Goal: Task Accomplishment & Management: Use online tool/utility

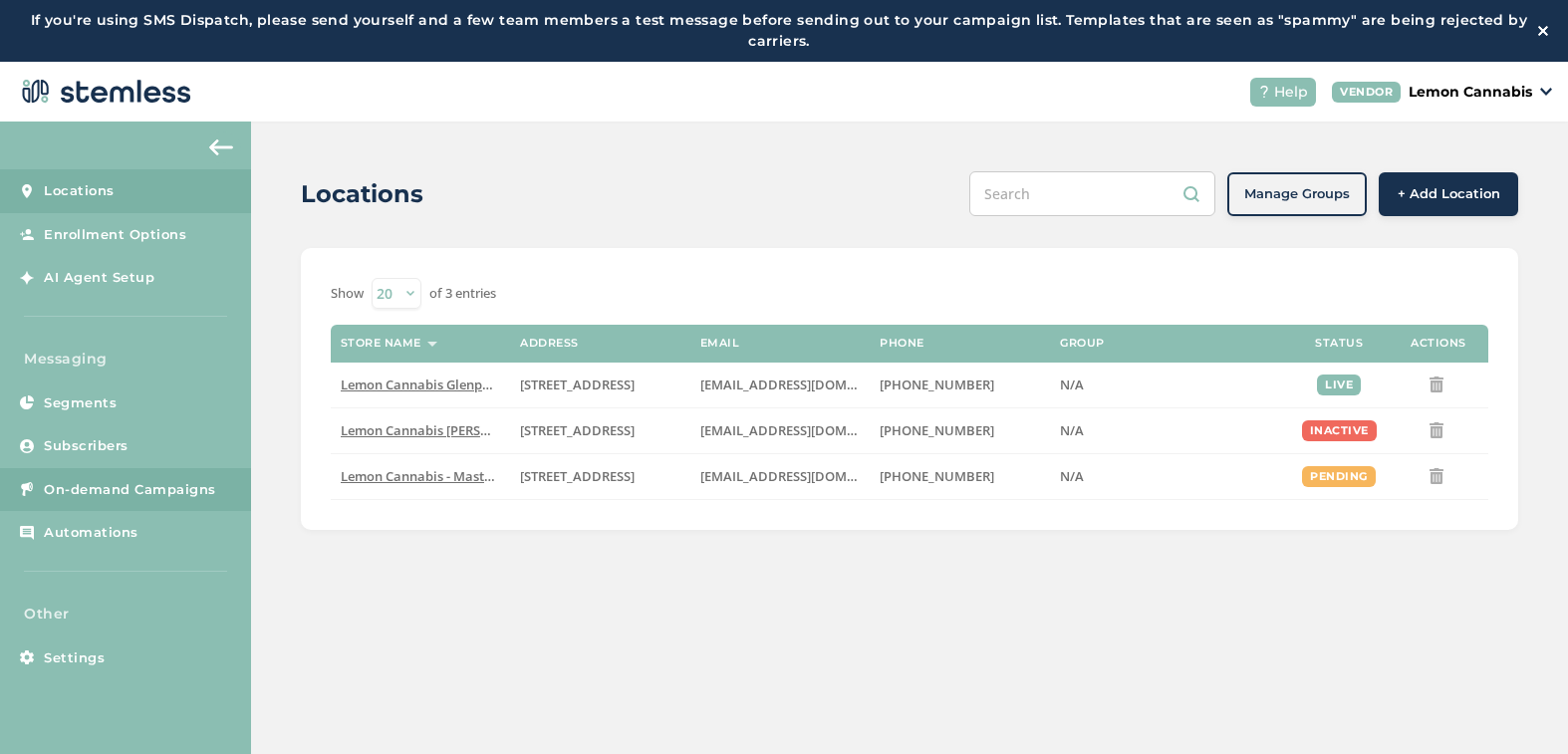
click at [133, 490] on span "On-demand Campaigns" at bounding box center [130, 491] width 172 height 20
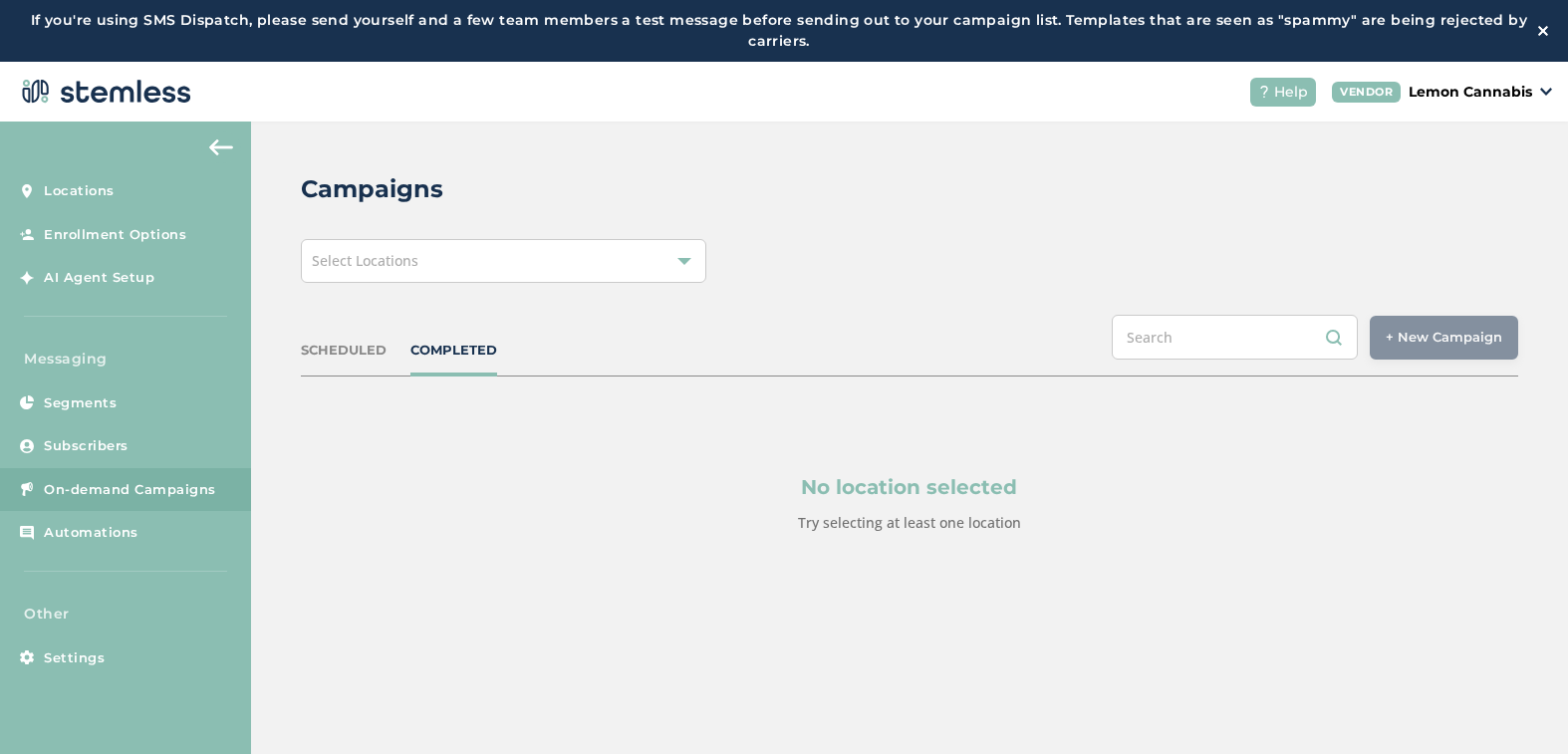
click at [432, 270] on div "Select Locations" at bounding box center [503, 261] width 406 height 44
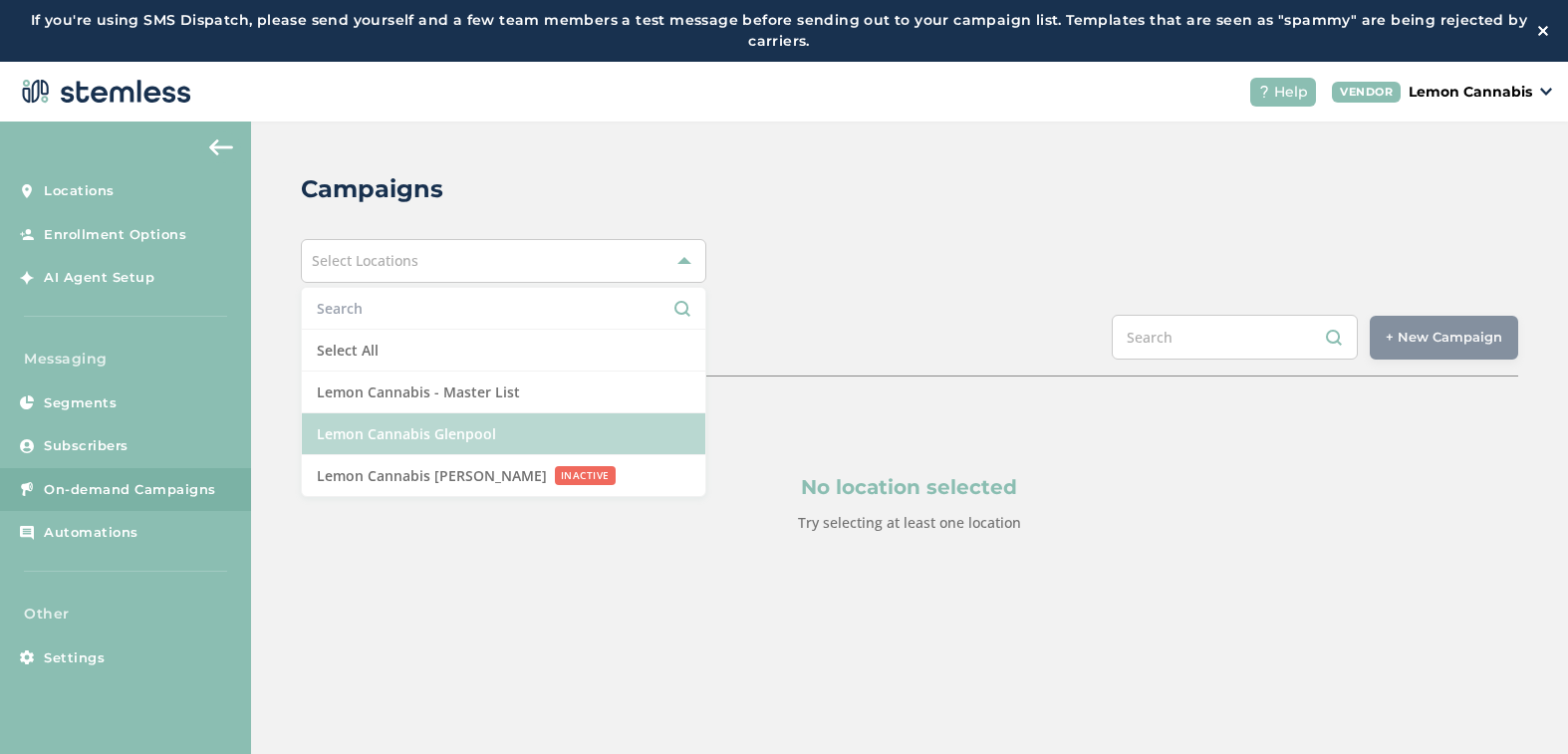
click at [420, 430] on li "Lemon Cannabis Glenpool" at bounding box center [503, 435] width 404 height 42
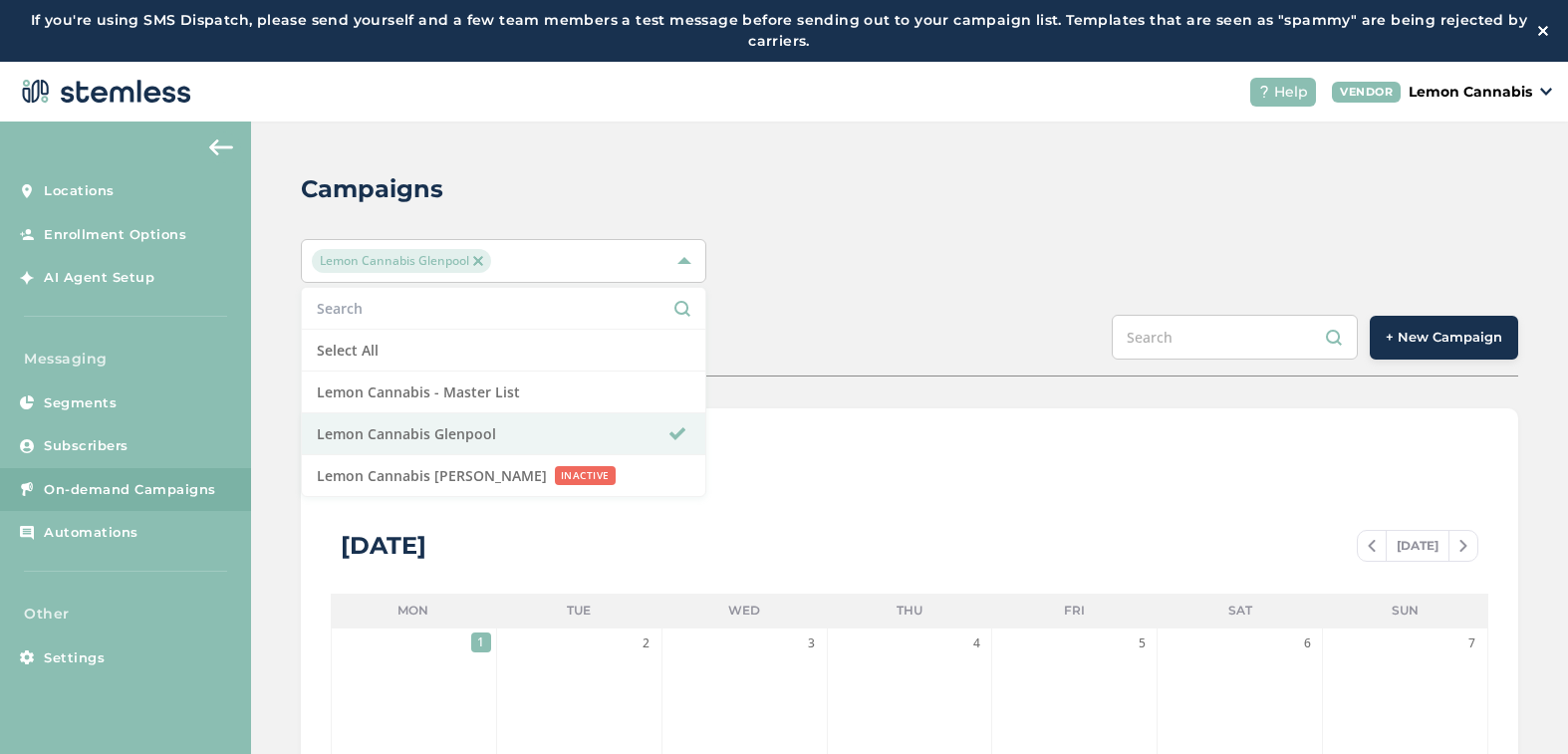
click at [1432, 336] on span "+ New Campaign" at bounding box center [1443, 338] width 117 height 20
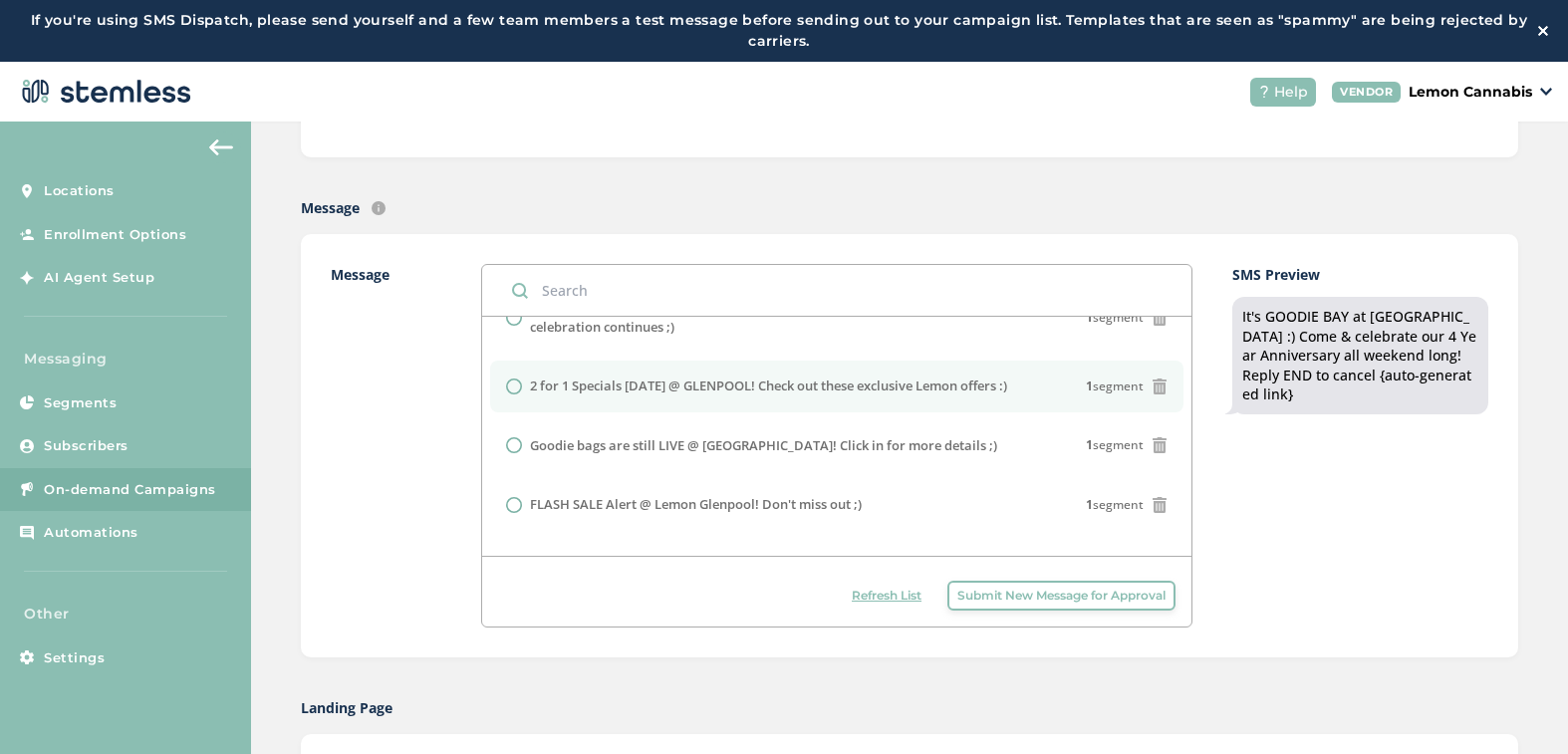
scroll to position [221, 0]
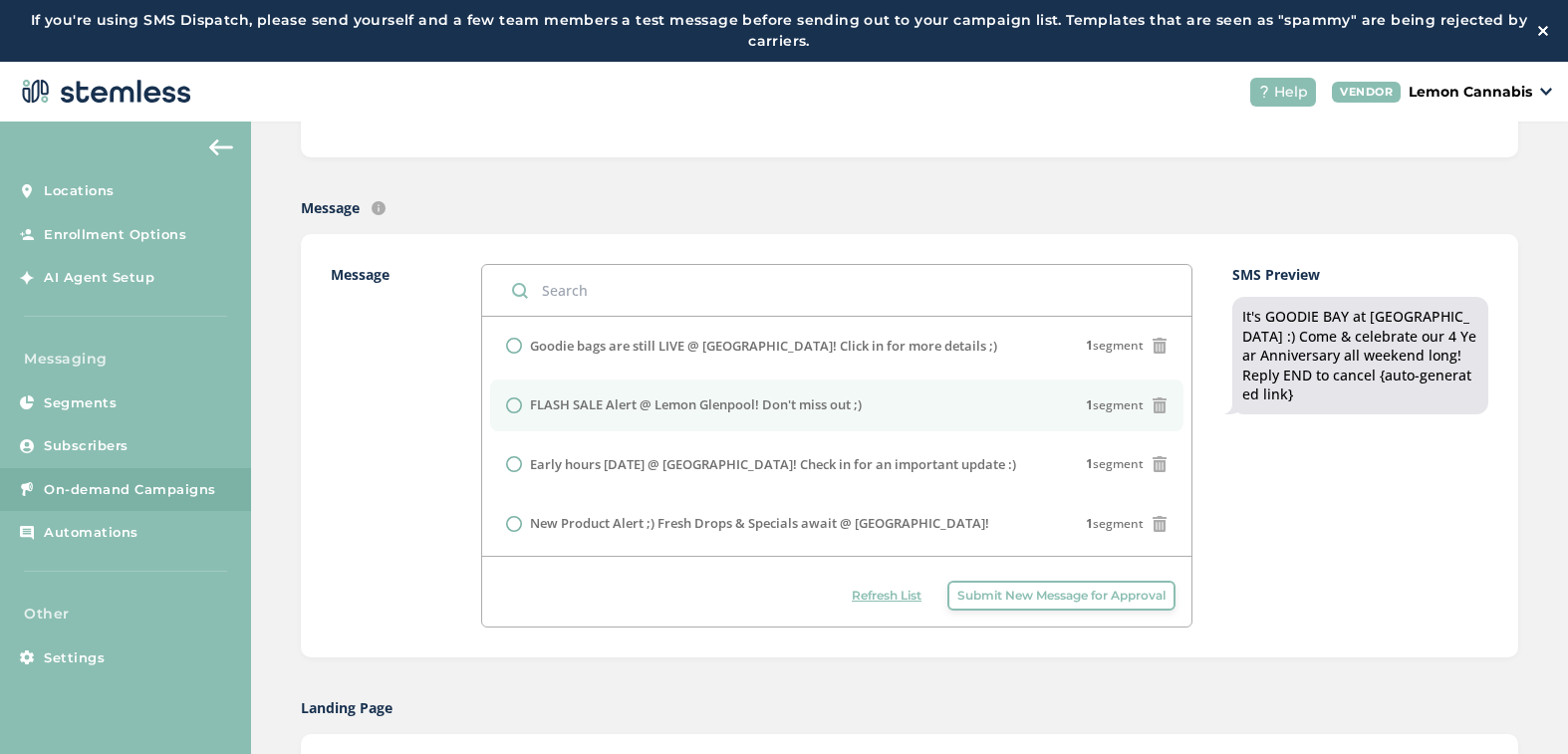
click at [650, 394] on li "FLASH SALE Alert @ Lemon Glenpool! Don't miss out ;) 1 segment" at bounding box center [836, 406] width 693 height 52
radio input "false"
radio input "true"
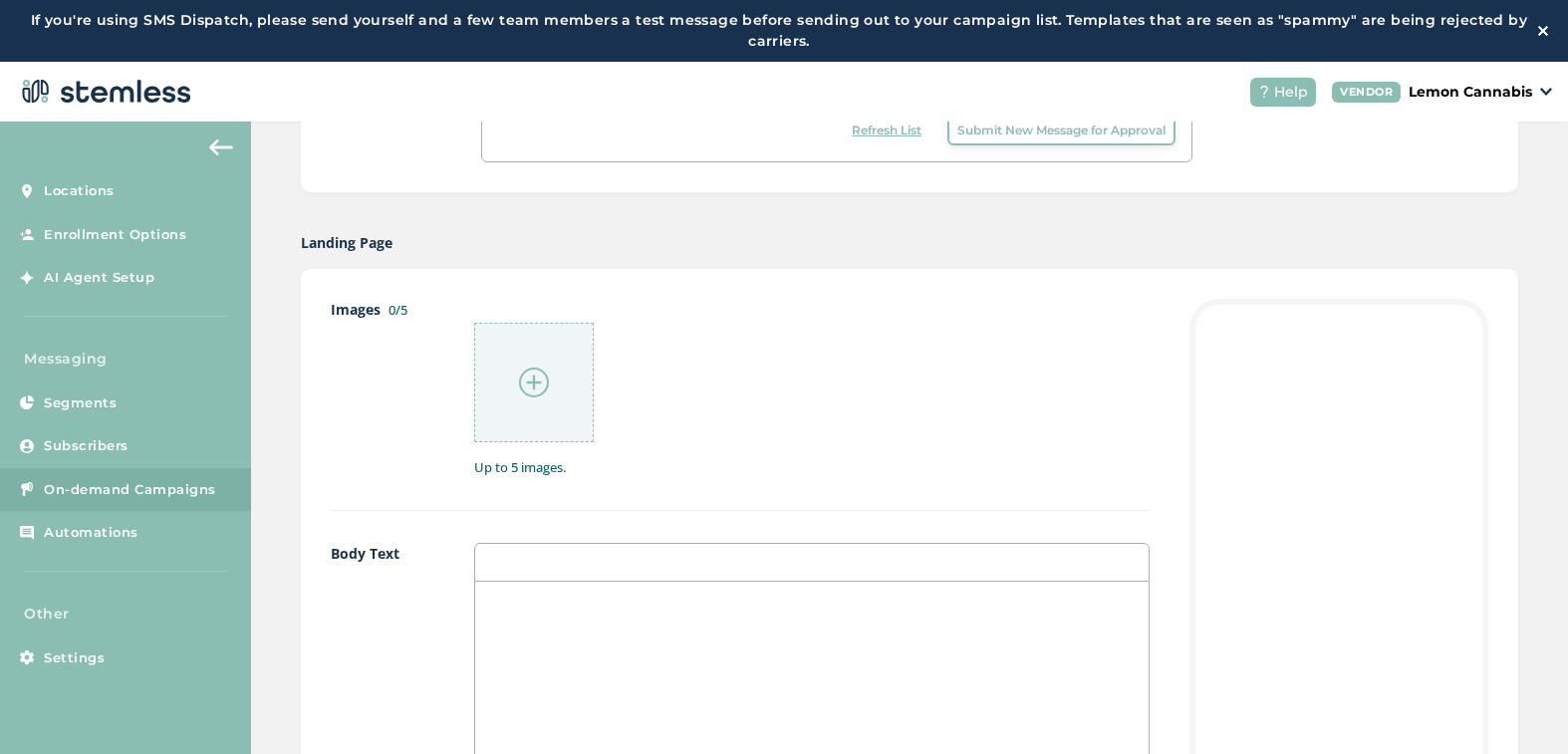
scroll to position [897, 0]
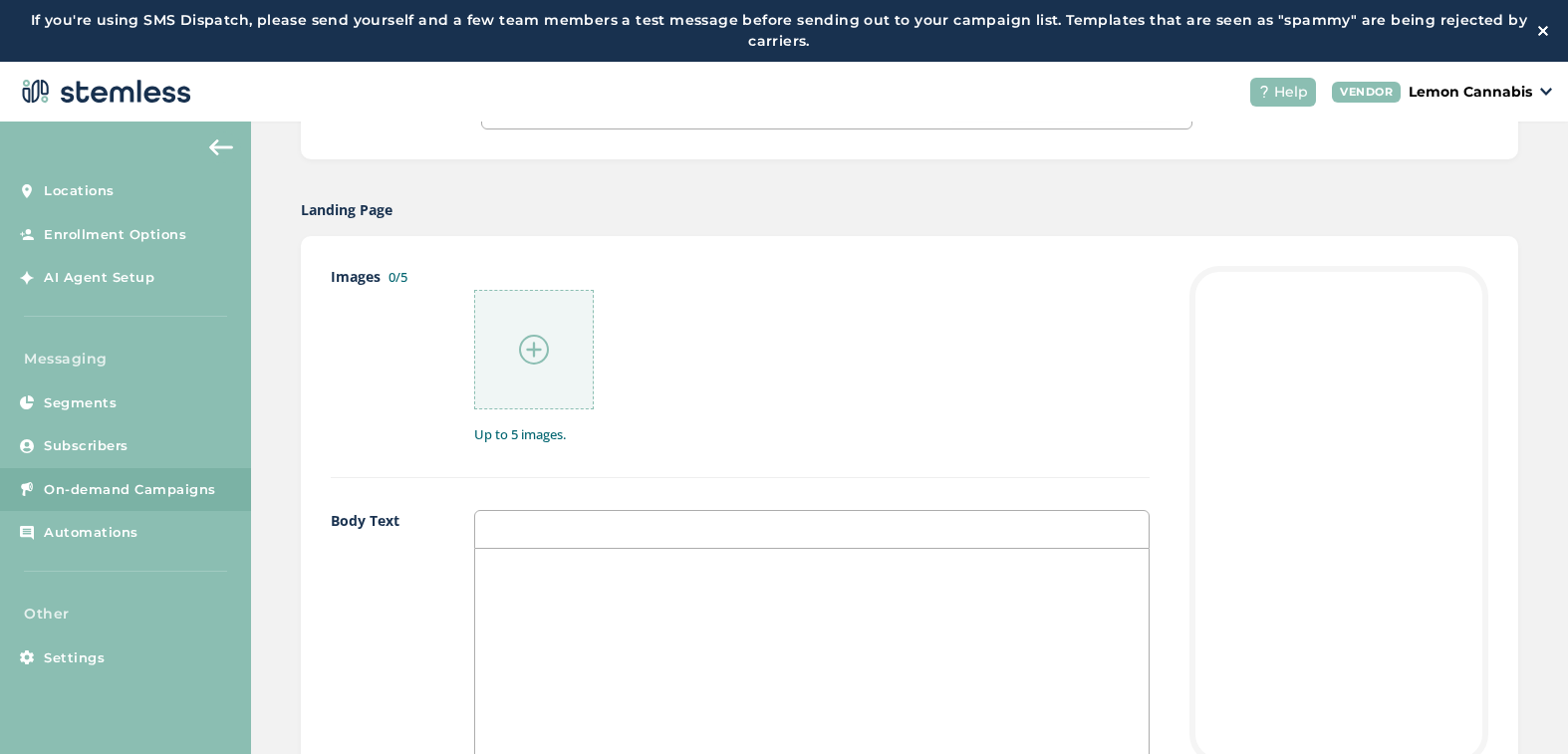
click at [527, 346] on img at bounding box center [534, 350] width 30 height 30
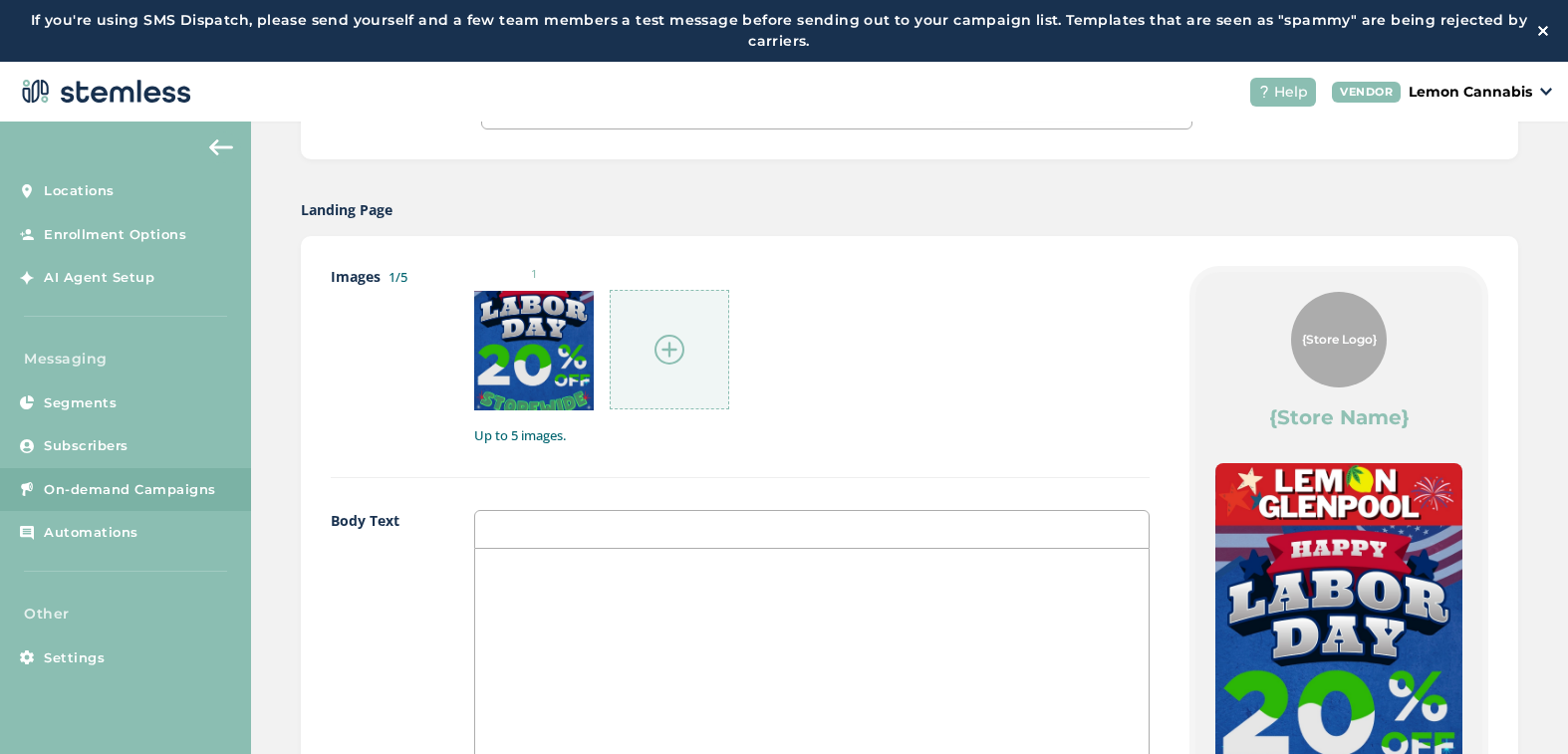
click at [655, 359] on img at bounding box center [670, 350] width 30 height 30
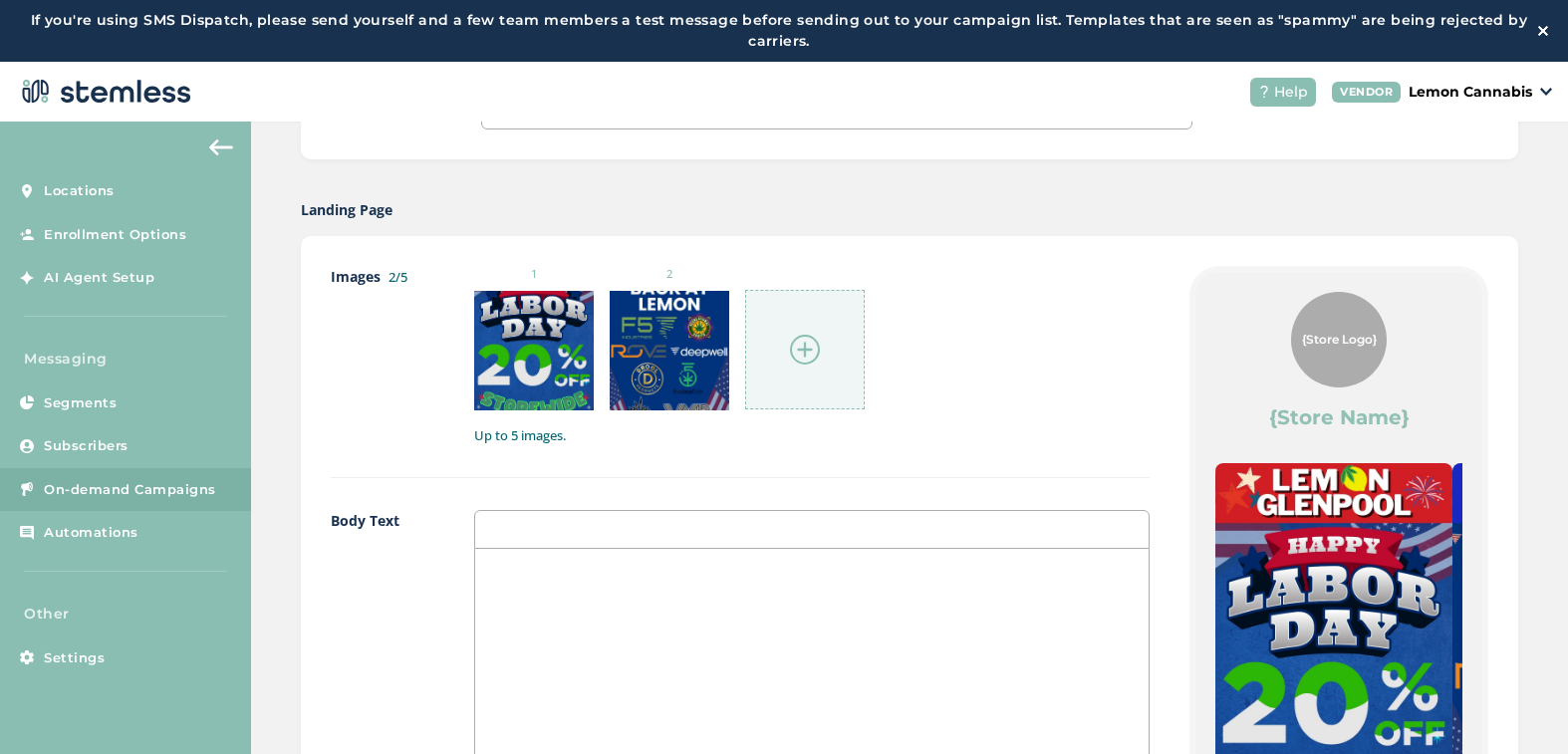
click at [781, 349] on div at bounding box center [804, 350] width 120 height 120
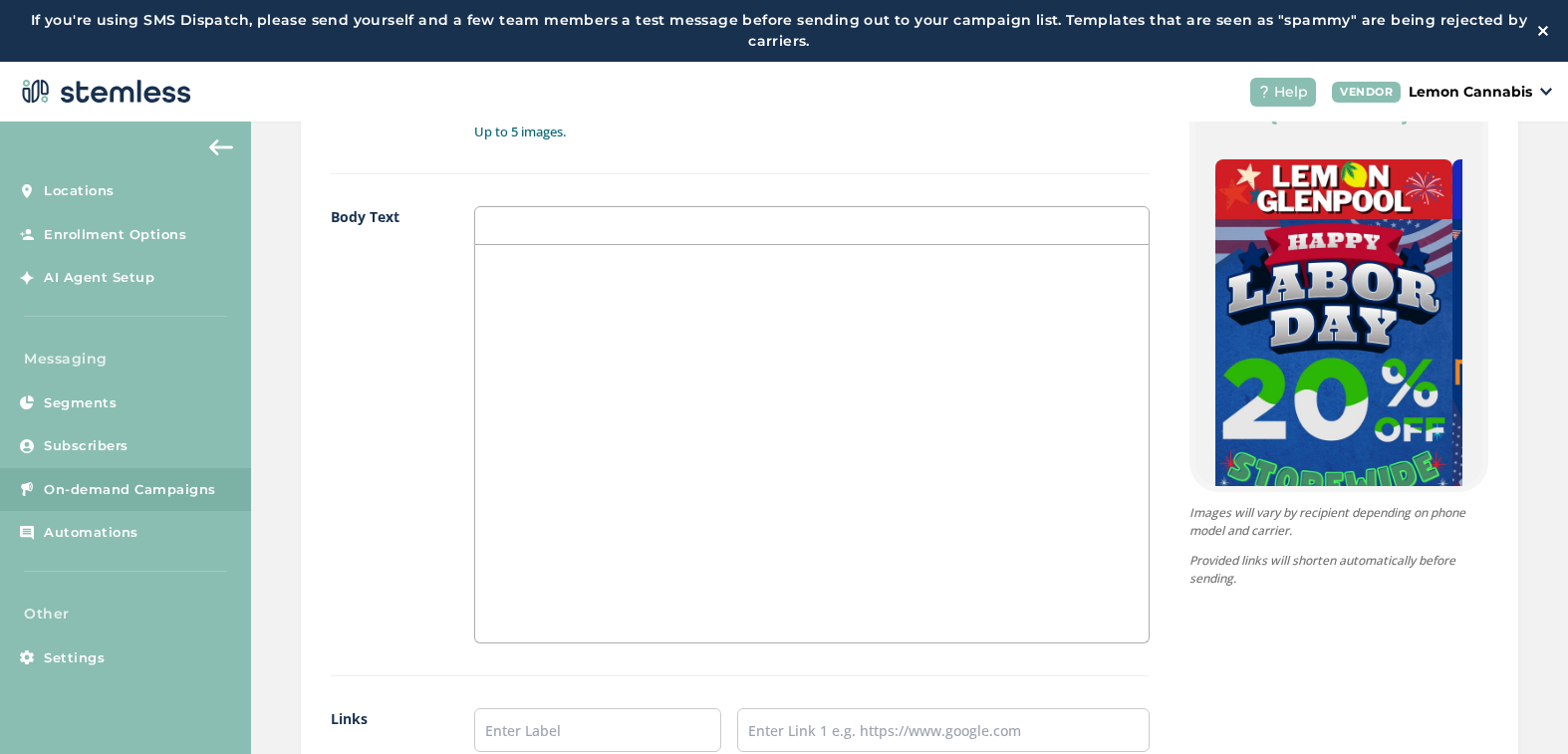
scroll to position [1296, 0]
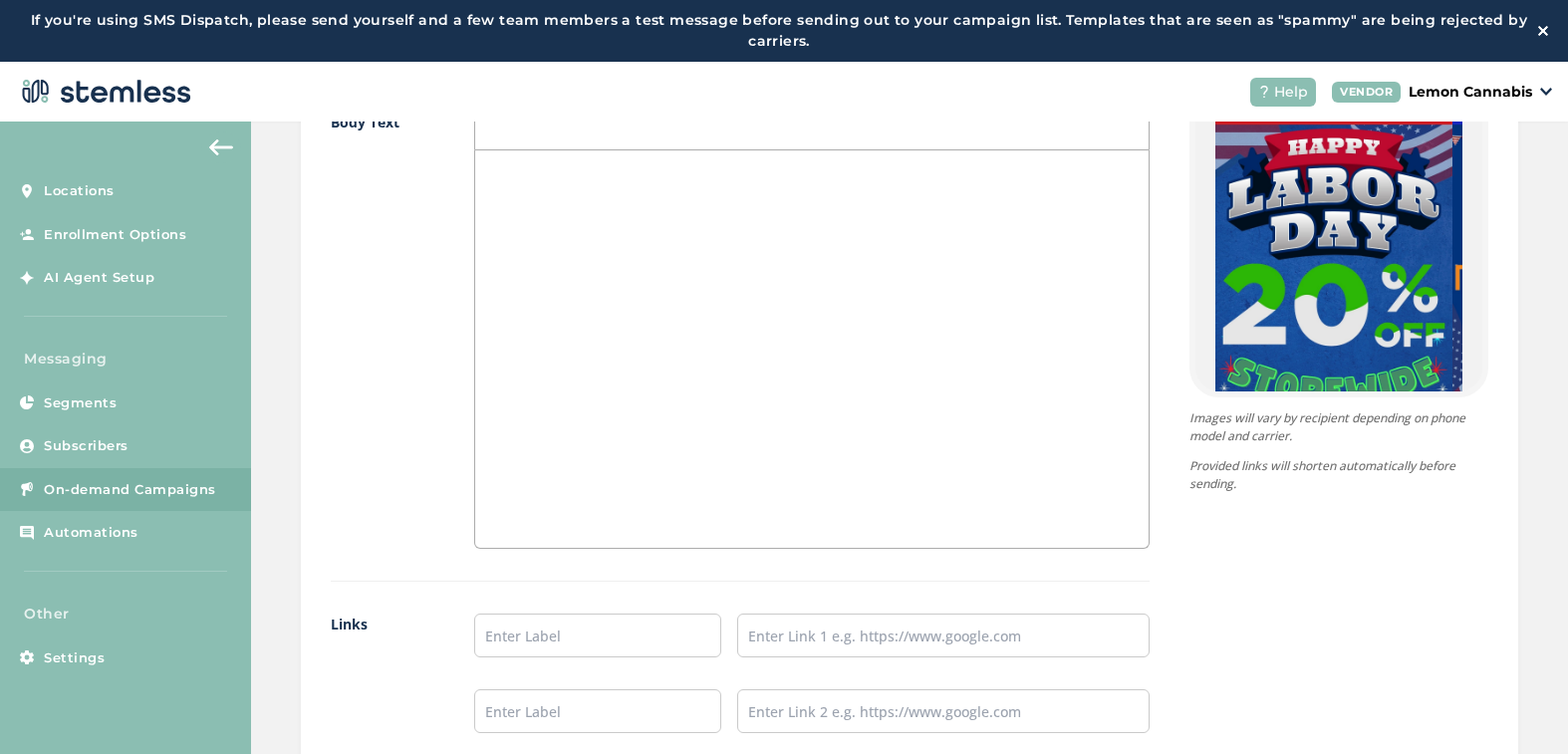
click at [750, 390] on div at bounding box center [811, 349] width 673 height 398
drag, startPoint x: 579, startPoint y: 230, endPoint x: 480, endPoint y: 232, distance: 99.0
click at [480, 232] on div "HAPPY [DATE] LEMON FAM! You already KNOW we got the deals goin' ;) FLASH SALE!" at bounding box center [811, 349] width 673 height 398
click at [595, 243] on div "HAPPY [DATE] LEMON FAM! You already KNOW we got the deals goin' ;) FLASH SALE!" at bounding box center [811, 349] width 673 height 398
drag, startPoint x: 590, startPoint y: 232, endPoint x: 461, endPoint y: 249, distance: 130.1
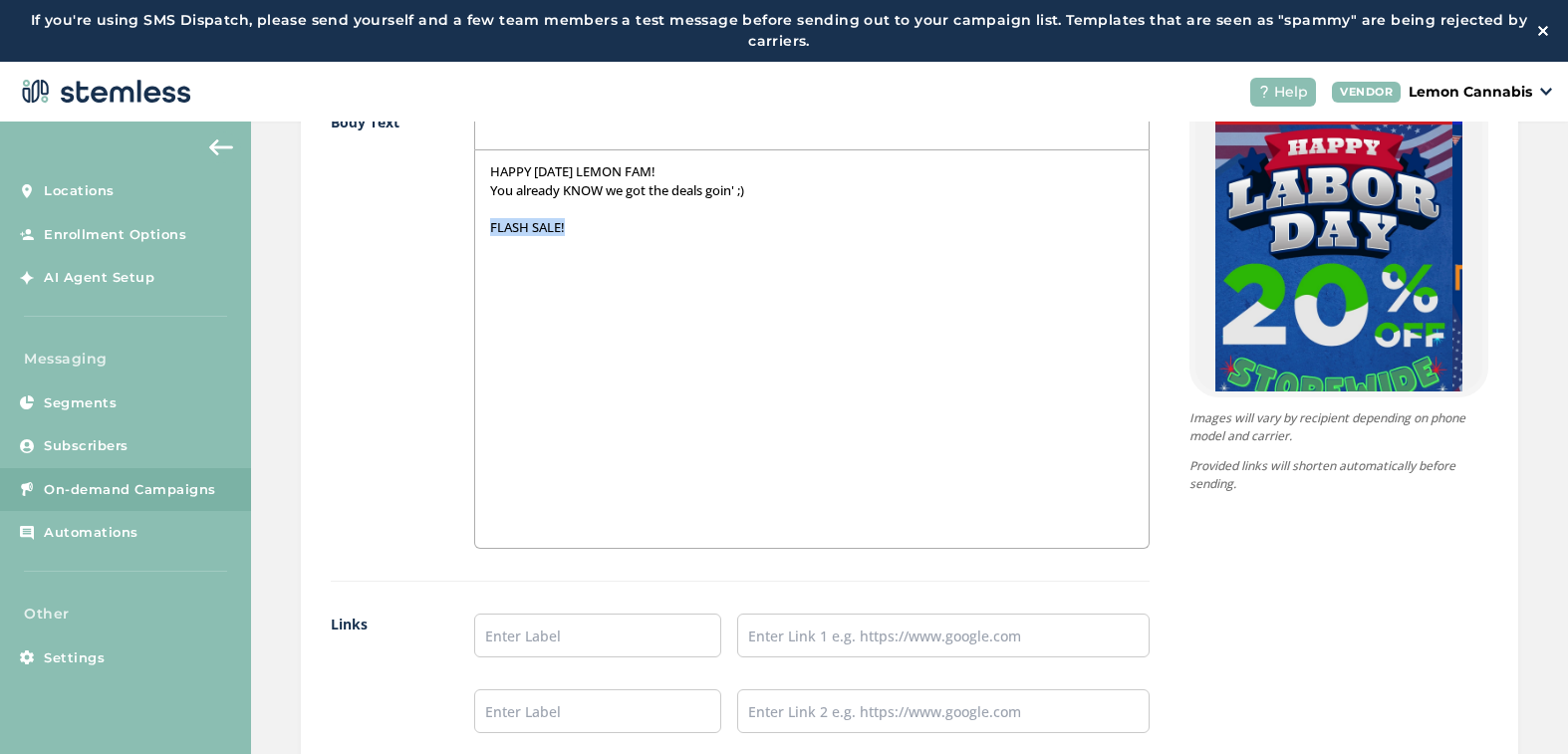
click at [461, 249] on div "Body Text HAPPY [DATE] LEMON FAM! You already KNOW we got the deals goin' ;) FL…" at bounding box center [740, 347] width 818 height 471
click at [826, 272] on div "HAPPY [DATE] LEMON FAM! You already KNOW we got the deals goin' ;) FLASH SALE!" at bounding box center [811, 349] width 673 height 398
drag, startPoint x: 635, startPoint y: 243, endPoint x: 474, endPoint y: 252, distance: 161.3
click at [475, 252] on div "HAPPY [DATE] LEMON FAM! You already KNOW we got the deals goin' ;) FLASH SALE! …" at bounding box center [811, 349] width 673 height 398
click at [595, 269] on p "~[DATE] ONLY~" at bounding box center [812, 264] width 644 height 18
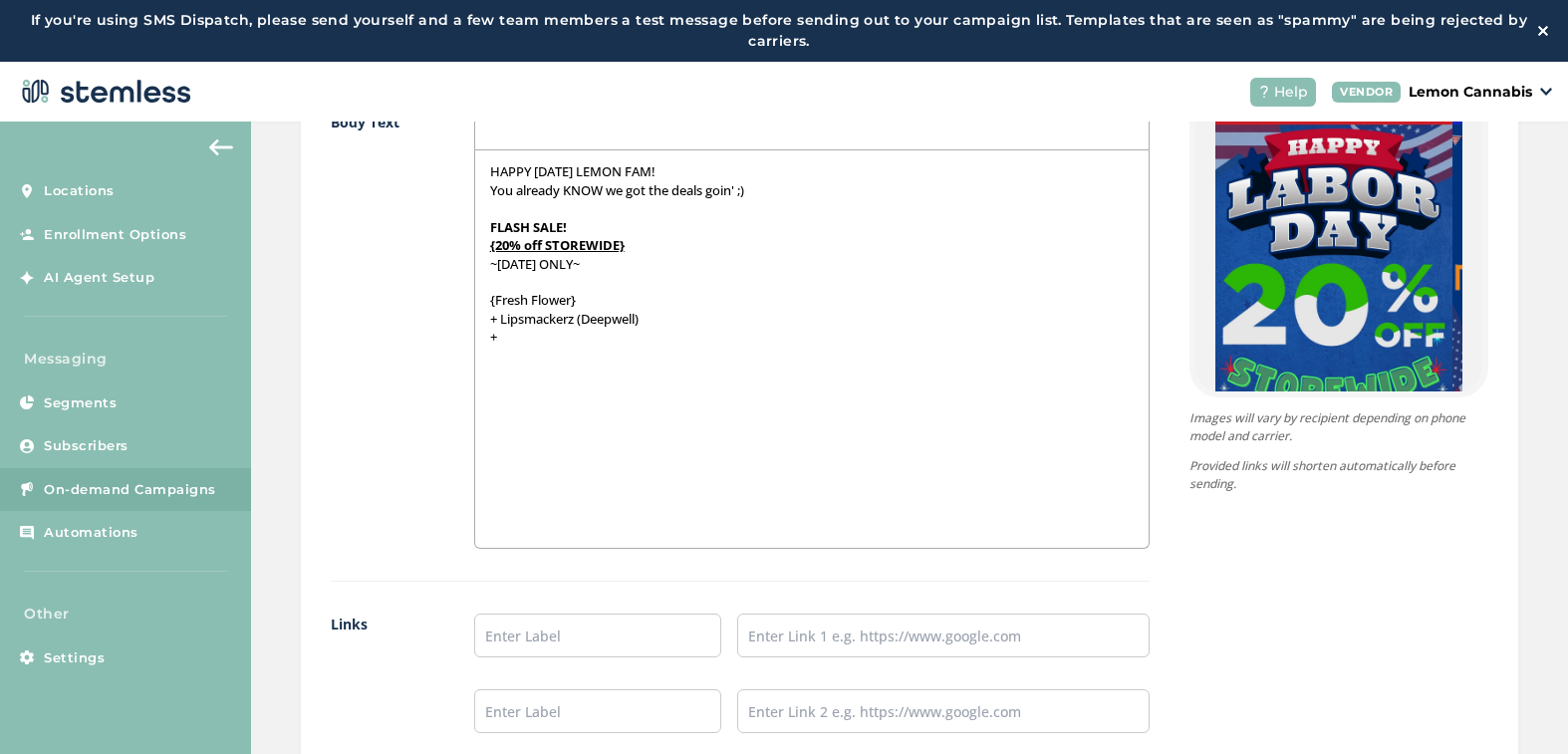
scroll to position [0, 0]
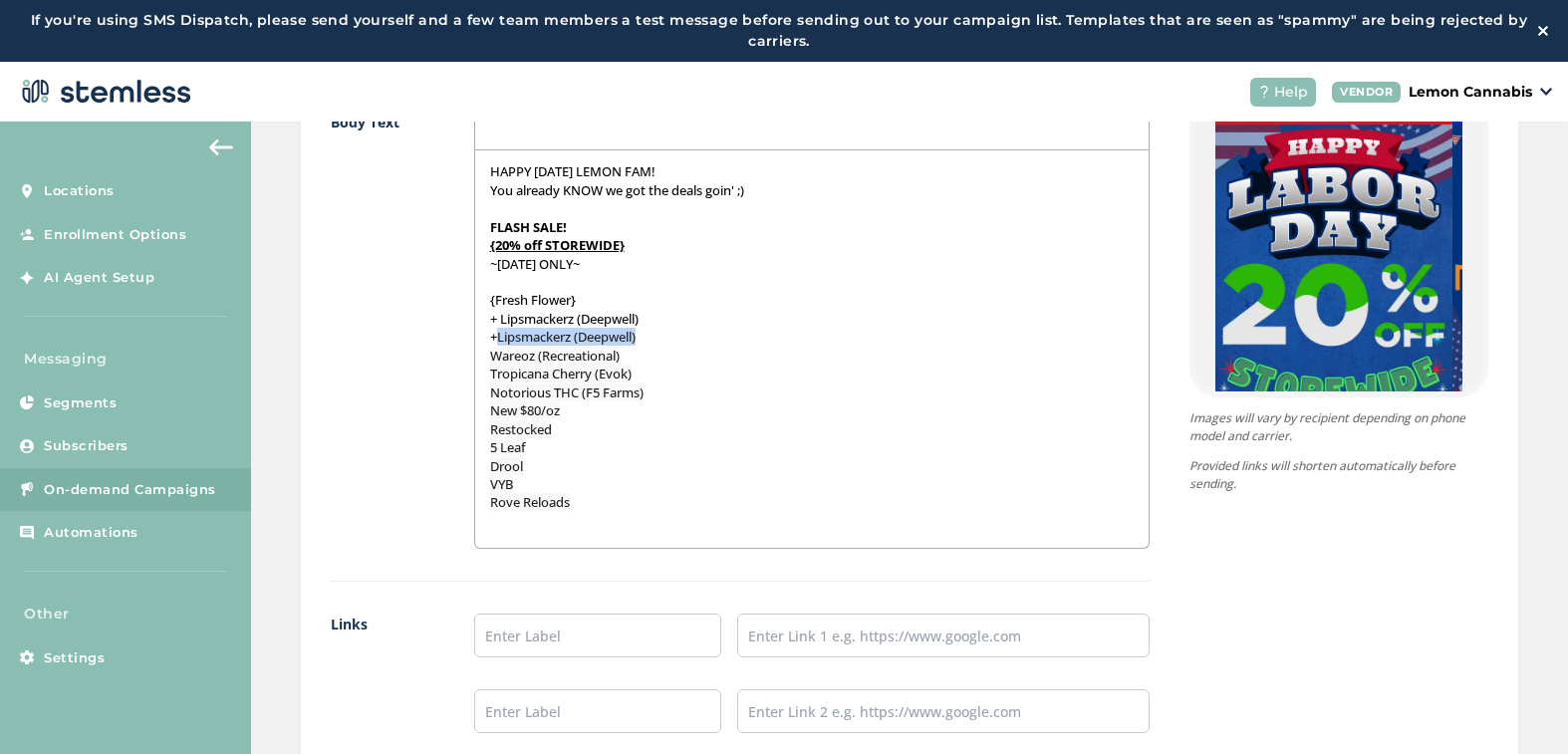
drag, startPoint x: 643, startPoint y: 334, endPoint x: 498, endPoint y: 335, distance: 145.0
click at [498, 335] on p "+ Lipsmackerz (Deepwell)" at bounding box center [812, 337] width 644 height 18
click at [480, 354] on div "HAPPY [DATE] LEMON FAM! You already KNOW we got the deals goin' ;) FLASH SALE! …" at bounding box center [811, 349] width 673 height 398
click at [490, 374] on span "Notorious THC (F5 Farms)" at bounding box center [567, 374] width 154 height 18
click at [481, 450] on div "HAPPY [DATE] LEMON FAM! You already KNOW we got the deals goin' ;) FLASH SALE! …" at bounding box center [811, 349] width 673 height 398
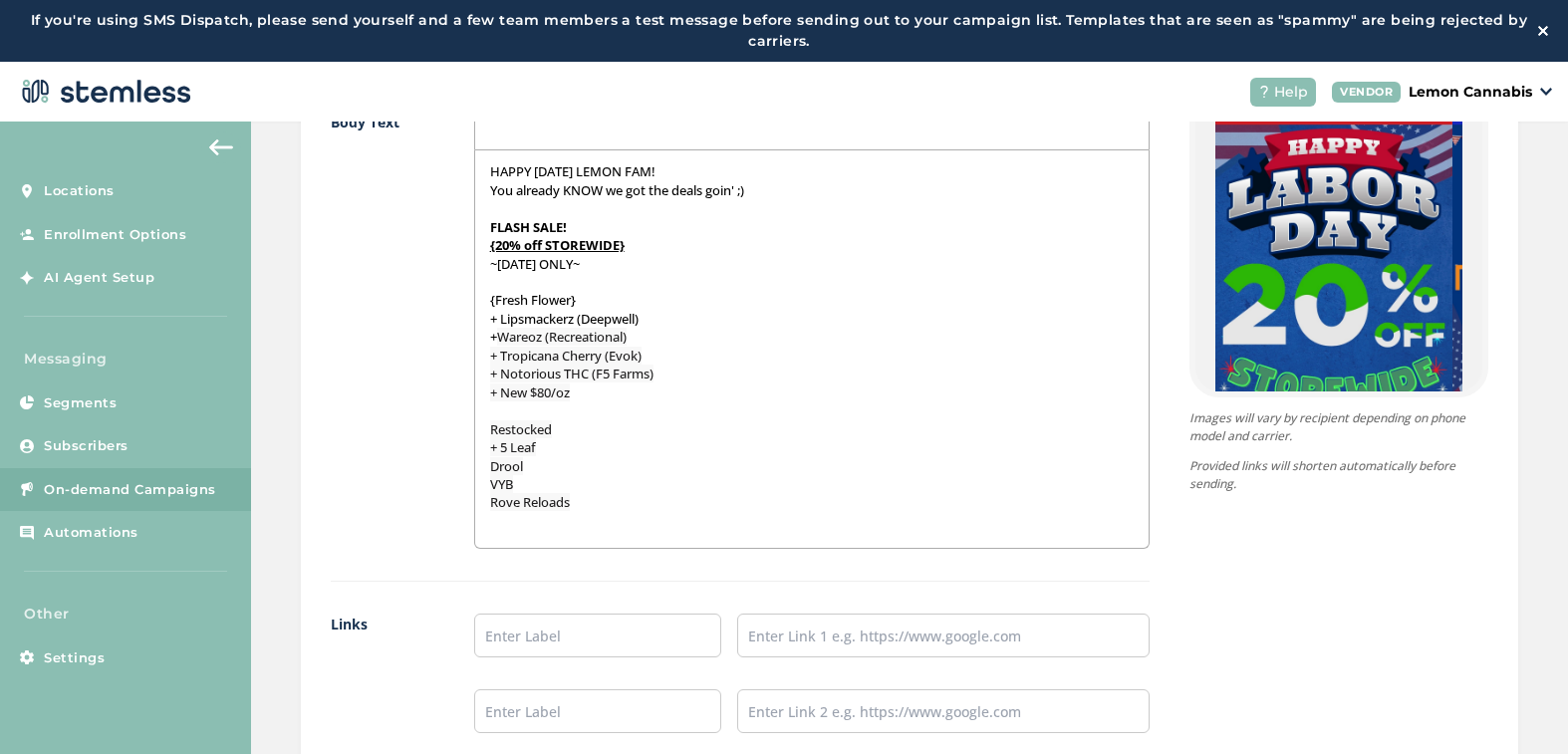
click at [483, 472] on div "HAPPY [DATE] LEMON FAM! You already KNOW we got the deals goin' ;) FLASH SALE! …" at bounding box center [811, 349] width 673 height 398
click at [490, 482] on span "VYB" at bounding box center [501, 485] width 23 height 18
click at [486, 498] on div "HAPPY [DATE] LEMON FAM! You already KNOW we got the deals goin' ;) FLASH SALE! …" at bounding box center [811, 349] width 673 height 398
click at [557, 430] on p "Restocked" at bounding box center [812, 430] width 644 height 18
click at [482, 427] on div "HAPPY [DATE] LEMON FAM! You already KNOW we got the deals goin' ;) FLASH SALE! …" at bounding box center [811, 349] width 673 height 398
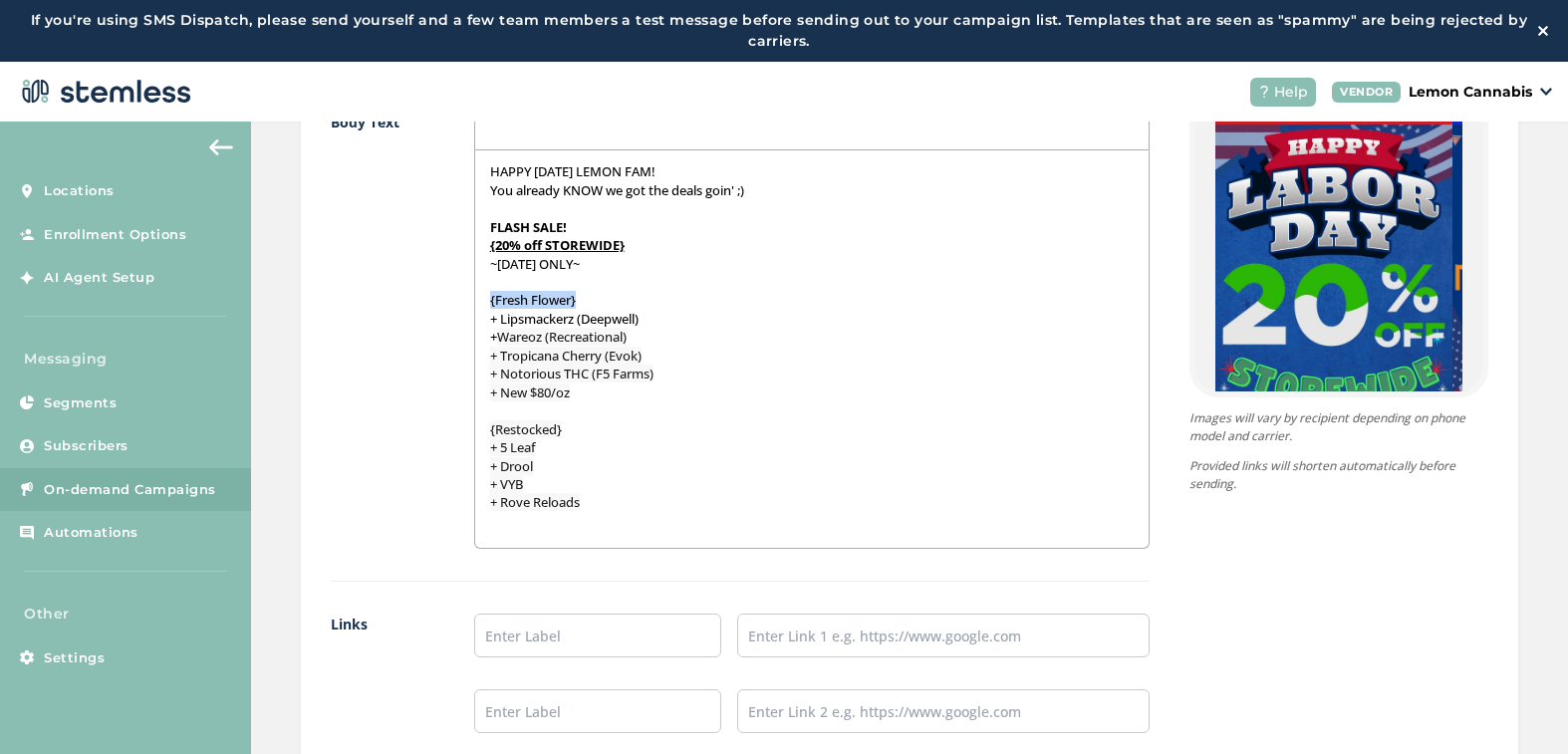
drag, startPoint x: 582, startPoint y: 299, endPoint x: 473, endPoint y: 294, distance: 109.1
click at [475, 294] on div "HAPPY [DATE] LEMON FAM! You already KNOW we got the deals goin' ;) FLASH SALE! …" at bounding box center [811, 349] width 673 height 398
drag, startPoint x: 566, startPoint y: 431, endPoint x: 462, endPoint y: 435, distance: 104.1
click at [462, 435] on div "Body Text HAPPY [DATE] LEMON FAM! You already KNOW we got the deals goin' ;) FL…" at bounding box center [740, 347] width 818 height 471
click at [451, 444] on div "Body Text HAPPY [DATE] LEMON FAM! You already KNOW we got the deals goin' ;) FL…" at bounding box center [740, 347] width 818 height 471
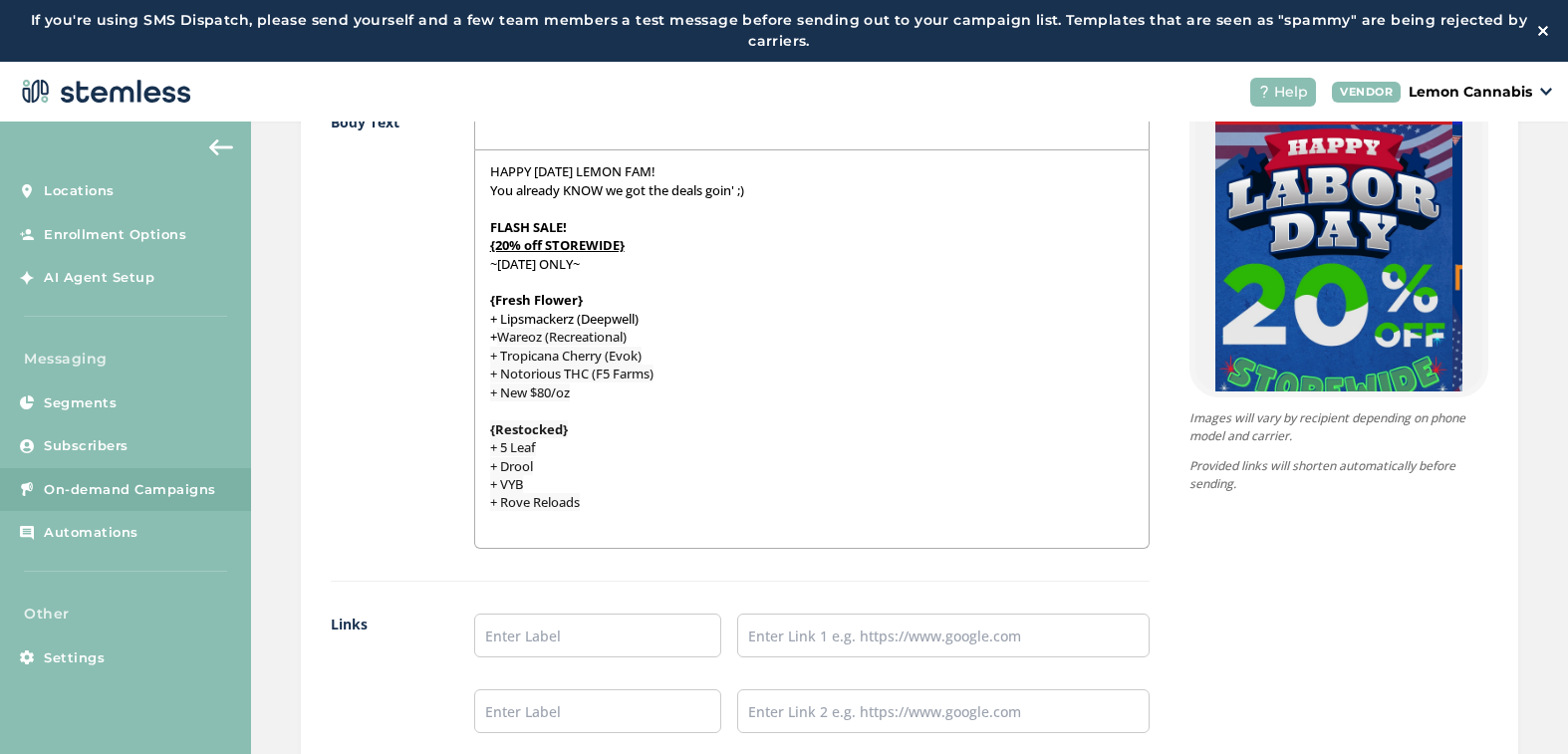
click at [632, 503] on p "+ Rove Reloads" at bounding box center [812, 503] width 644 height 18
click at [634, 503] on p "+ Rove Reloads" at bounding box center [812, 502] width 644 height 18
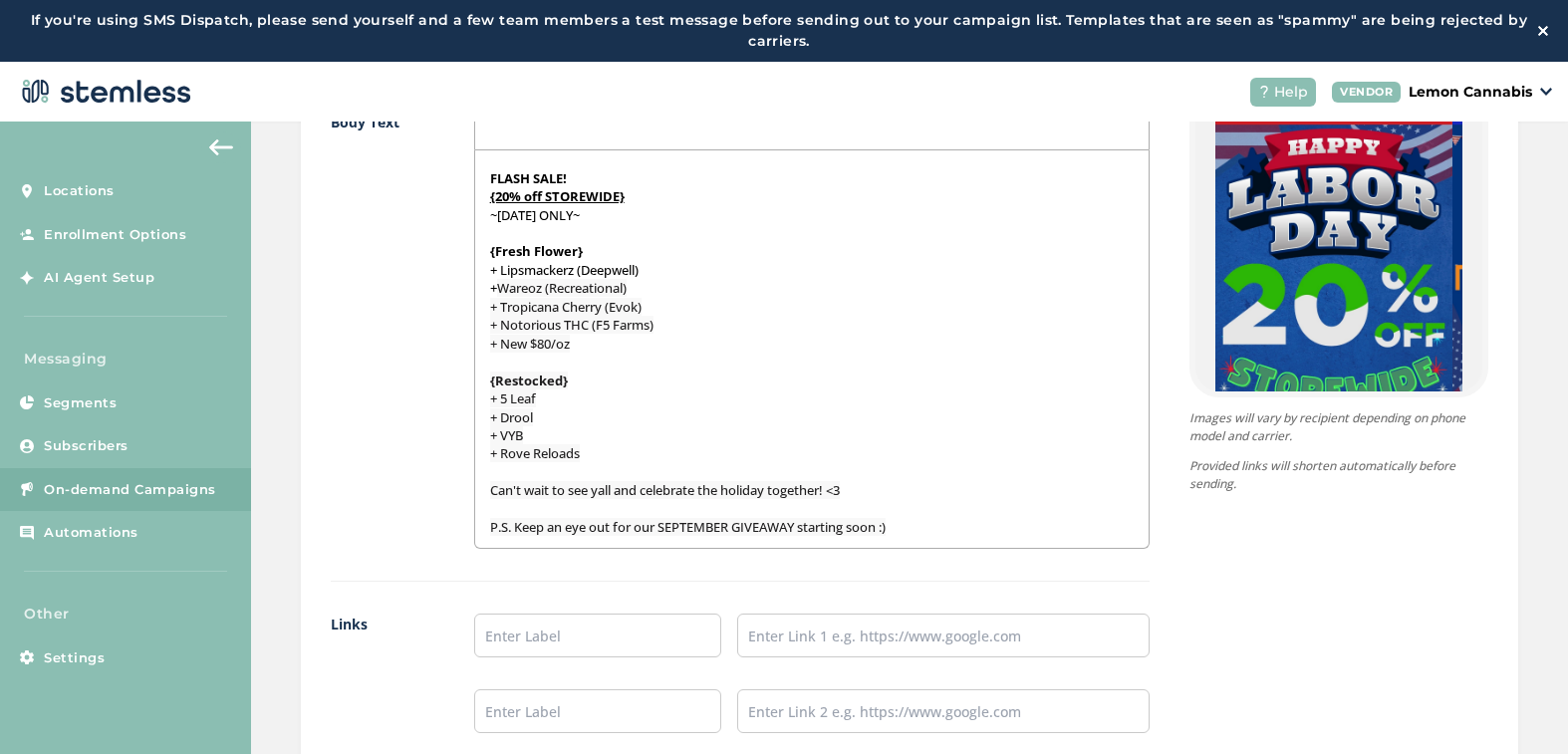
click at [601, 495] on span "Can't wait to see yall and celebrate the holiday together! <3" at bounding box center [665, 491] width 350 height 18
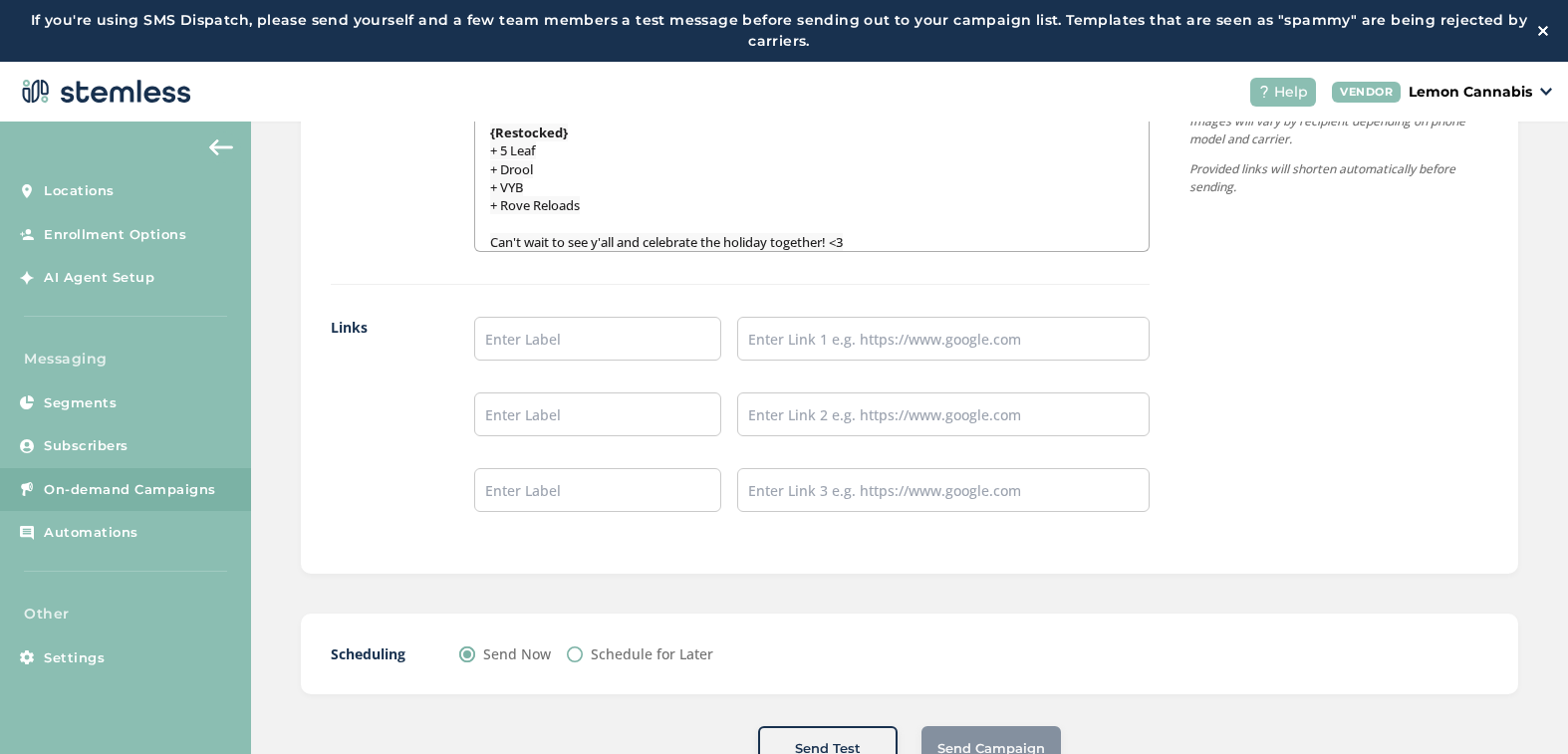
scroll to position [1595, 0]
drag, startPoint x: 540, startPoint y: 335, endPoint x: 537, endPoint y: 345, distance: 10.4
click at [540, 335] on input "text" at bounding box center [598, 337] width 247 height 44
click at [541, 414] on input "text" at bounding box center [598, 413] width 247 height 44
click at [534, 497] on input "text" at bounding box center [598, 489] width 247 height 44
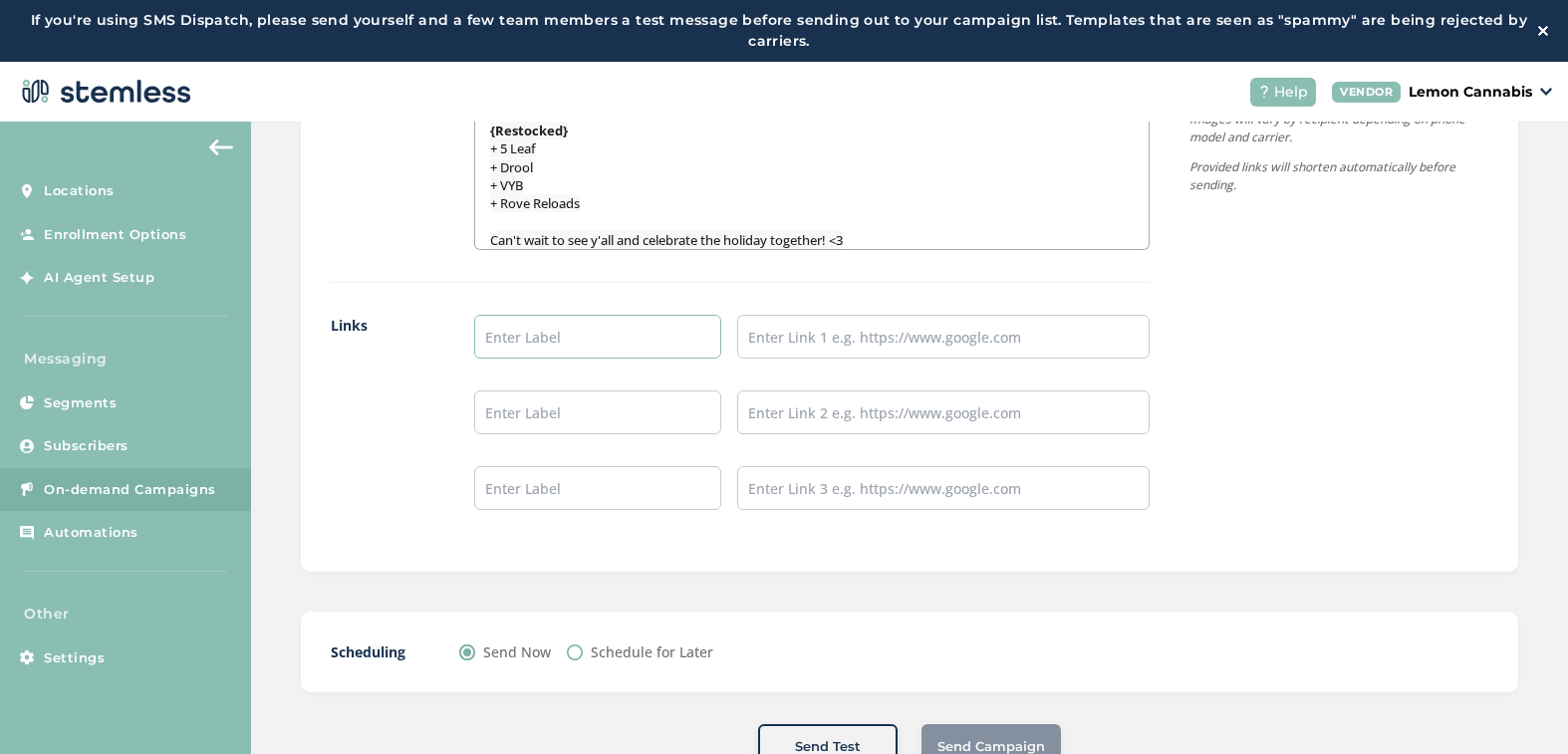
click at [528, 328] on input "text" at bounding box center [598, 337] width 247 height 44
type input "Place an Order:"
click at [827, 344] on input "text" at bounding box center [943, 337] width 413 height 44
type input "[URL][DOMAIN_NAME]"
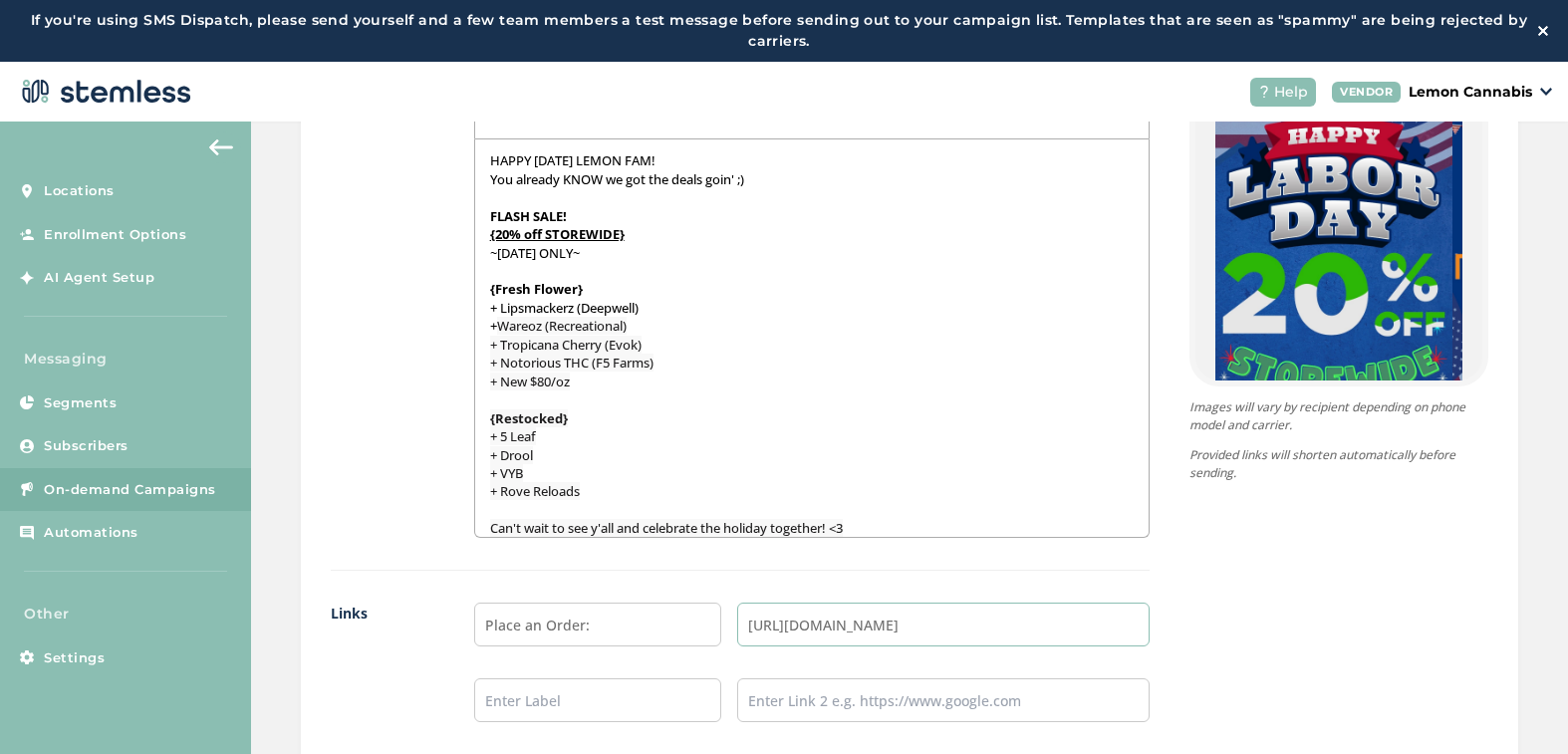
scroll to position [1597, 0]
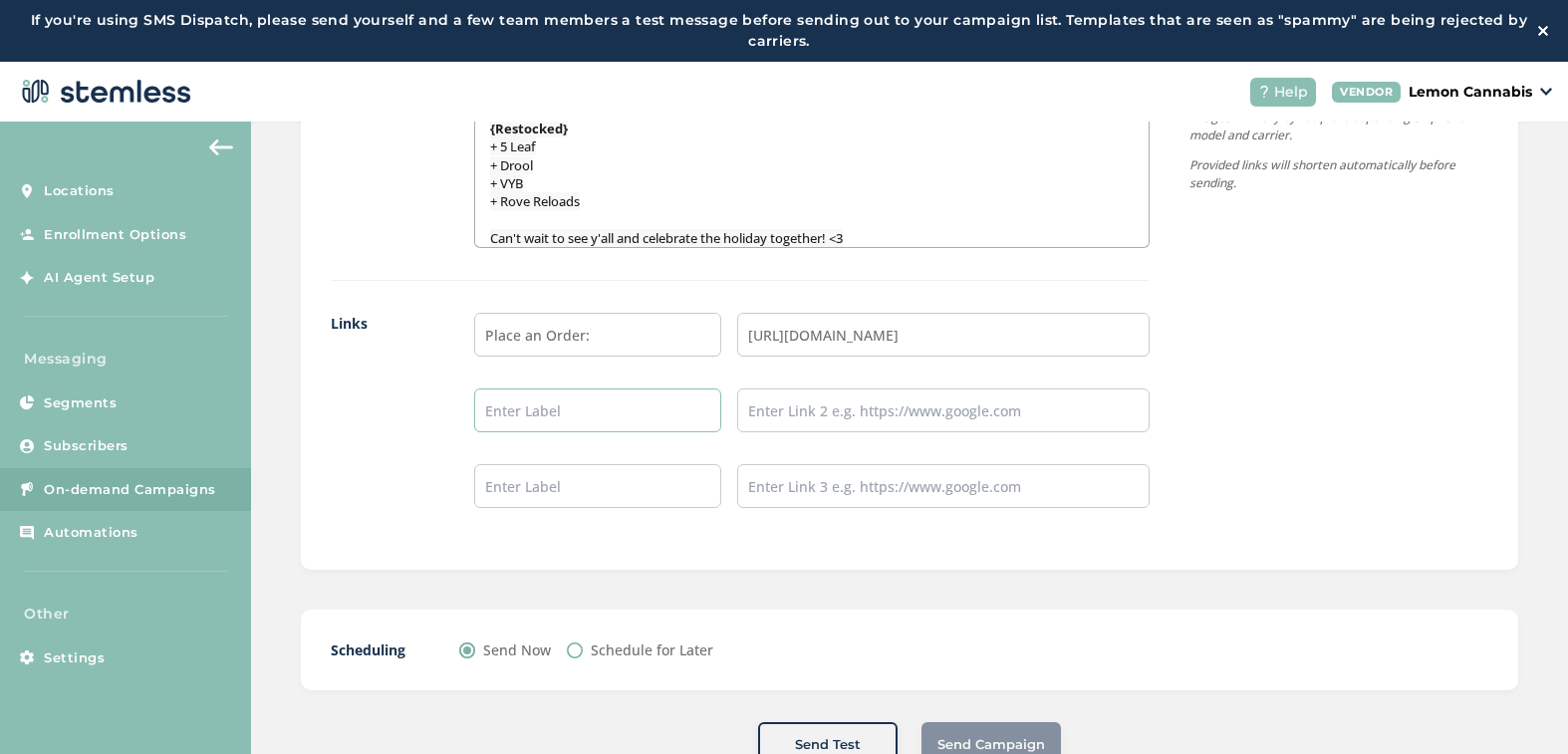
click at [566, 410] on input "text" at bounding box center [598, 411] width 247 height 44
type input "Leave a Review:"
click at [768, 418] on input "text" at bounding box center [943, 411] width 413 height 44
type input "[URL][DOMAIN_NAME]"
click at [873, 337] on input "[URL][DOMAIN_NAME]" at bounding box center [943, 335] width 413 height 44
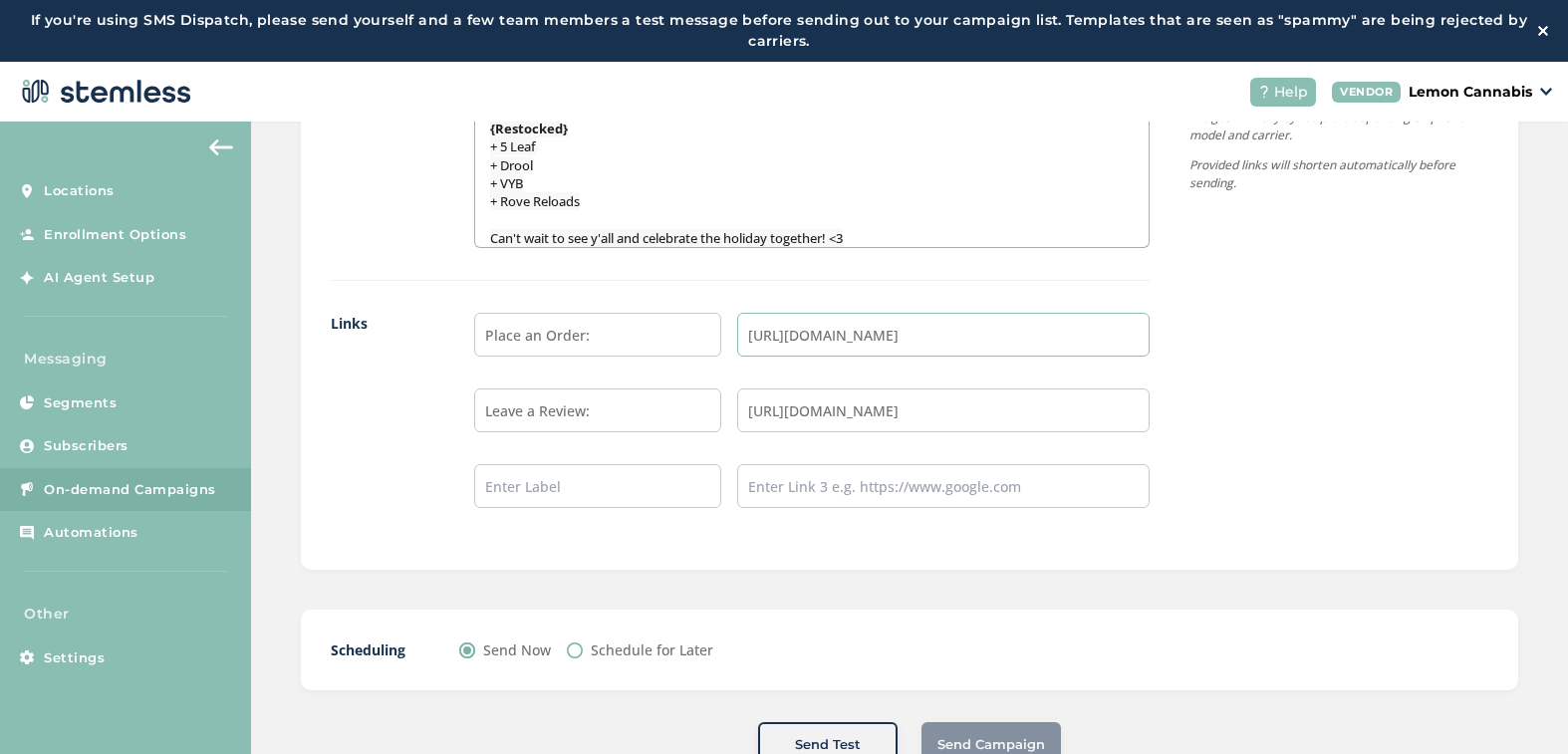
click at [873, 337] on input "[URL][DOMAIN_NAME]" at bounding box center [943, 335] width 413 height 44
click at [871, 337] on input "[URL][DOMAIN_NAME]" at bounding box center [943, 335] width 413 height 44
click at [528, 499] on input "text" at bounding box center [598, 487] width 247 height 44
type input "Follow us on Instagram:"
click at [835, 490] on input "text" at bounding box center [943, 487] width 413 height 44
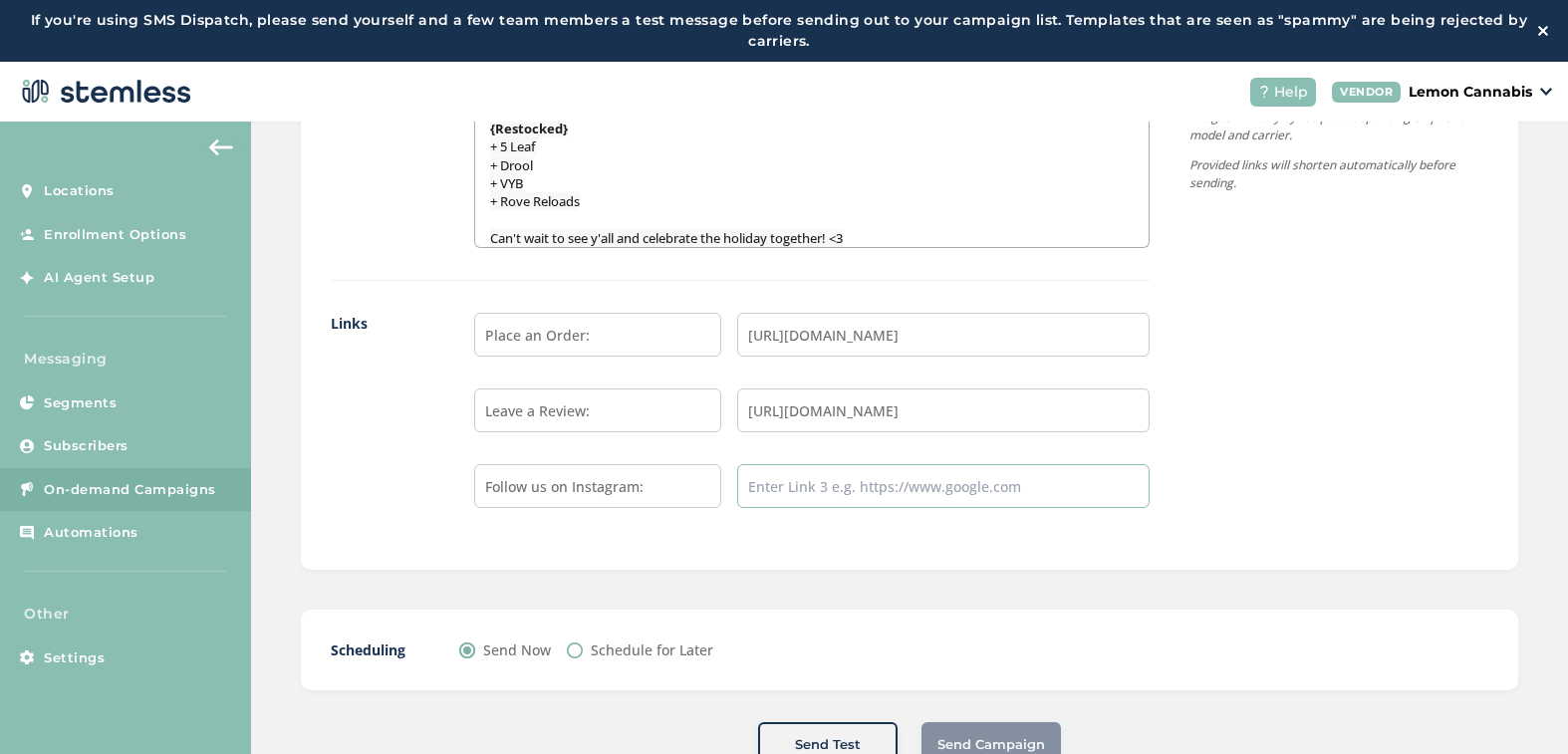
type input "[URL][DOMAIN_NAME]"
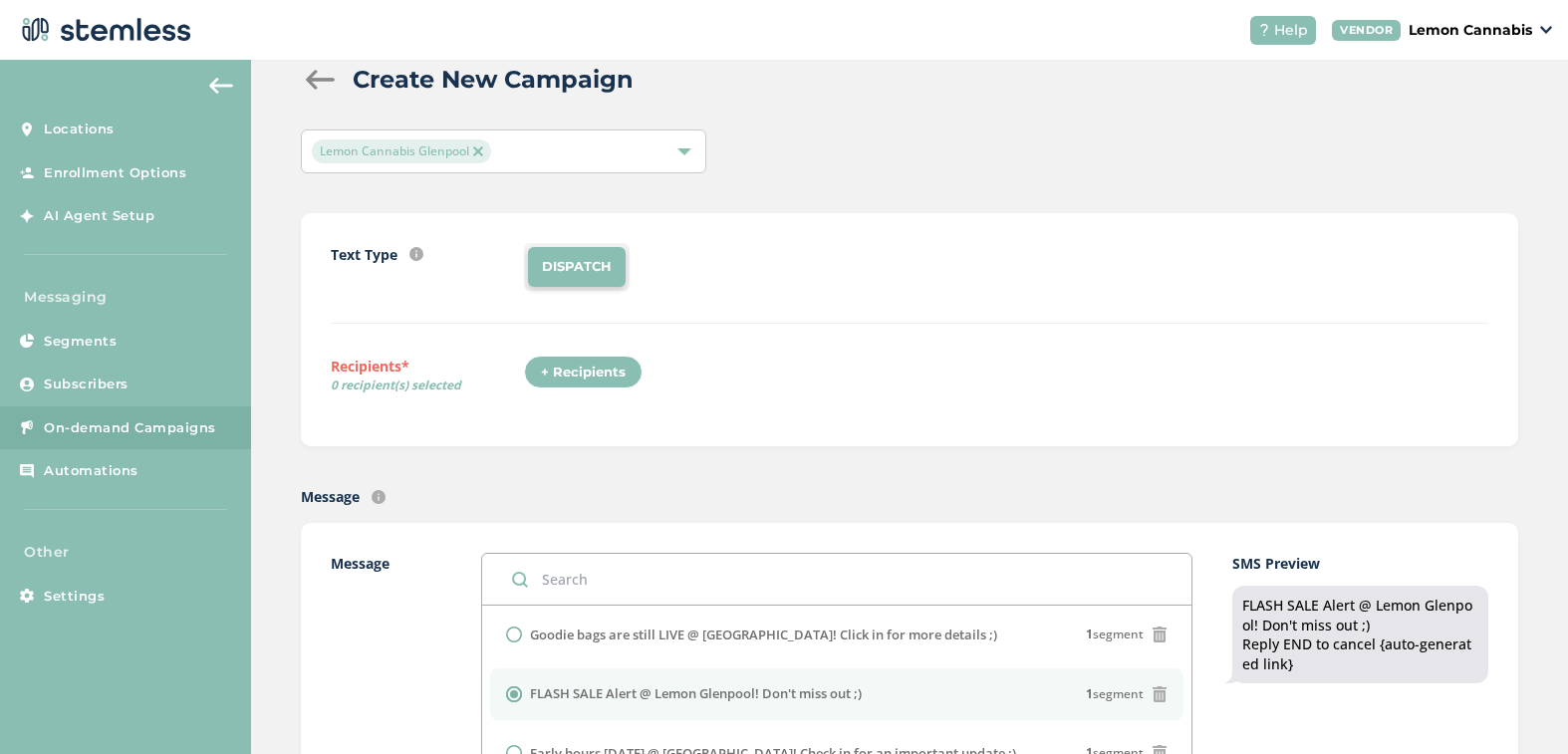
scroll to position [0, 0]
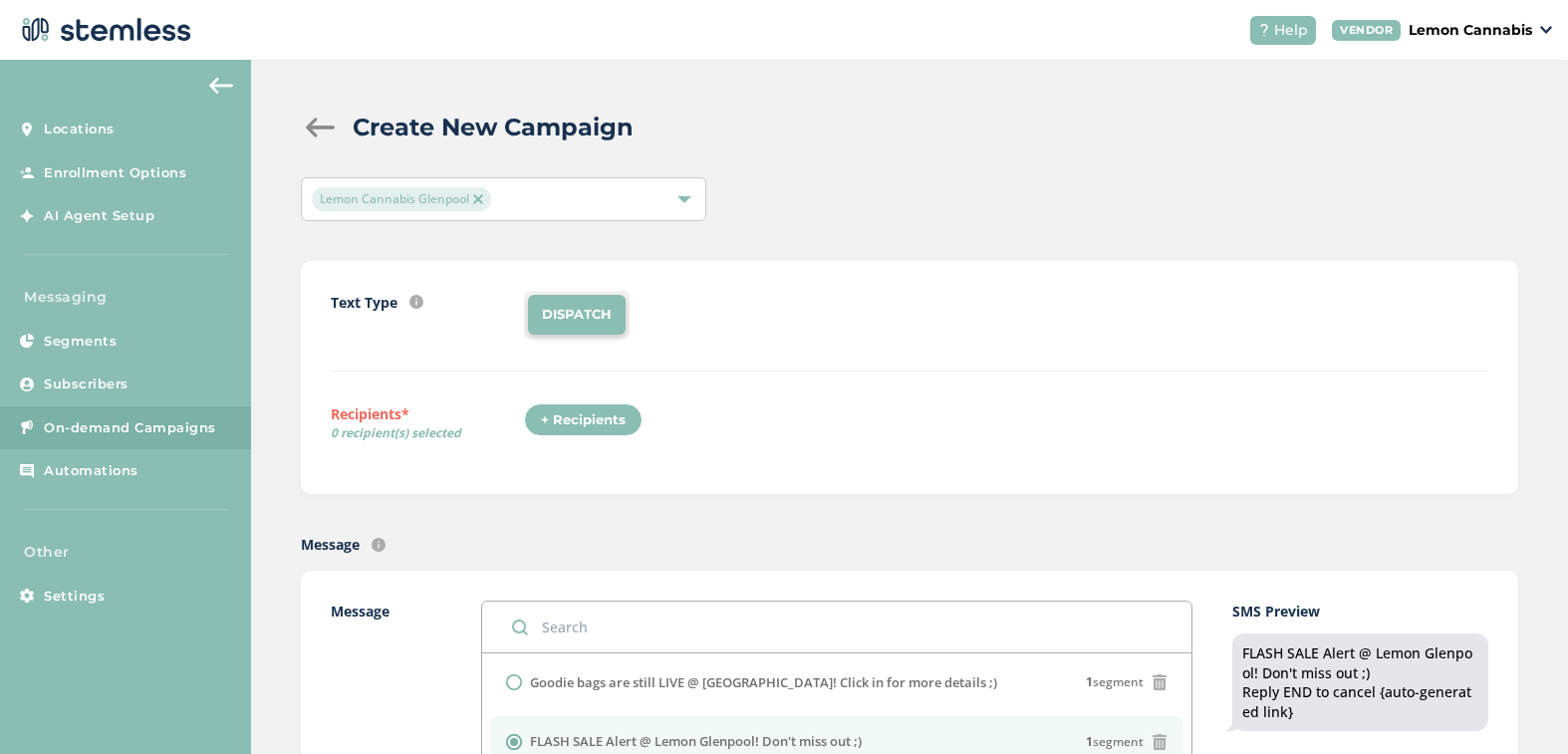
click at [561, 424] on div "+ Recipients" at bounding box center [583, 421] width 119 height 34
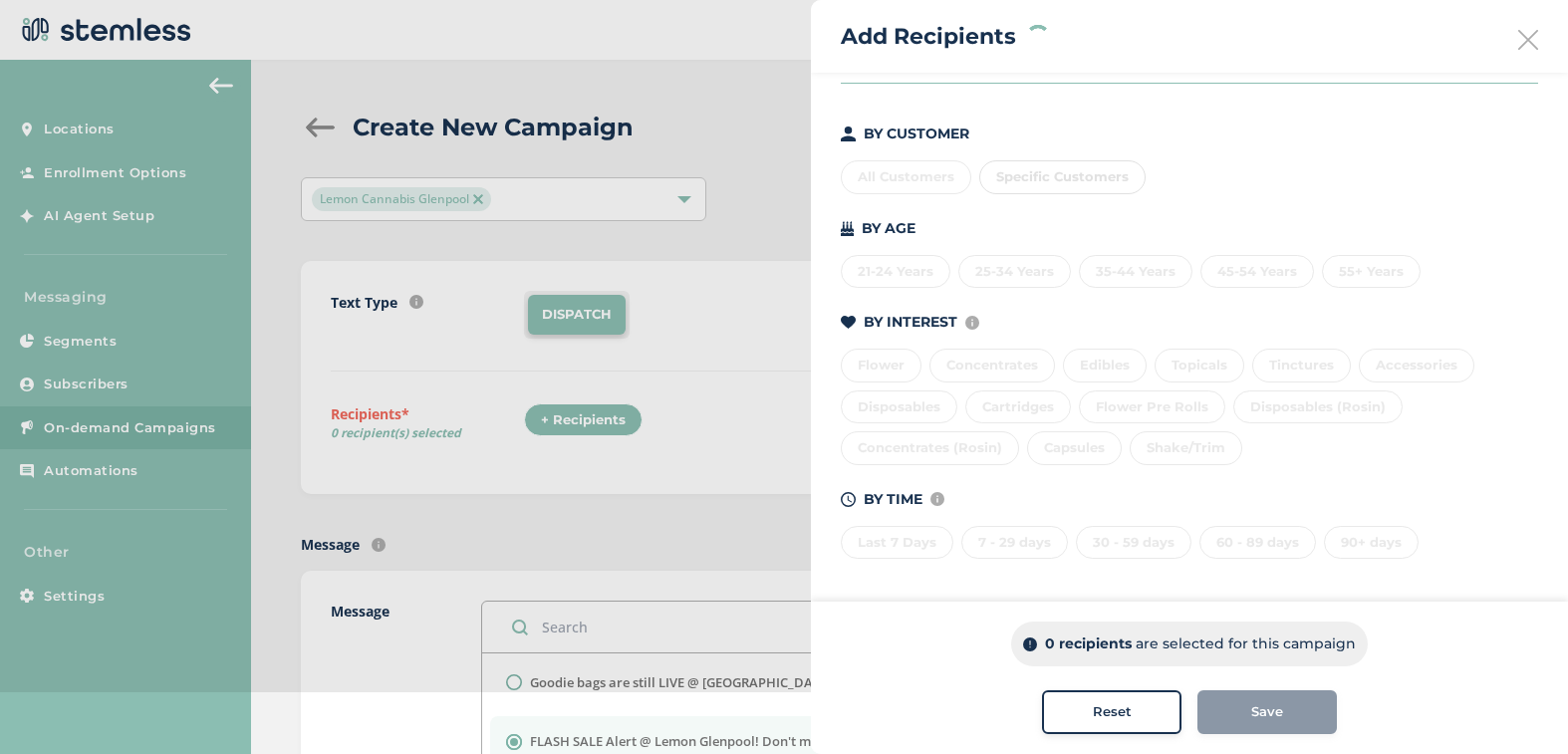
scroll to position [177, 0]
click at [915, 536] on div "Last 7 Days" at bounding box center [896, 543] width 113 height 34
click at [1043, 551] on div "7 - 29 days" at bounding box center [1014, 543] width 107 height 34
click at [1102, 540] on div "30 - 59 days" at bounding box center [1133, 543] width 116 height 34
click at [1228, 543] on div "60 - 89 days" at bounding box center [1257, 543] width 117 height 34
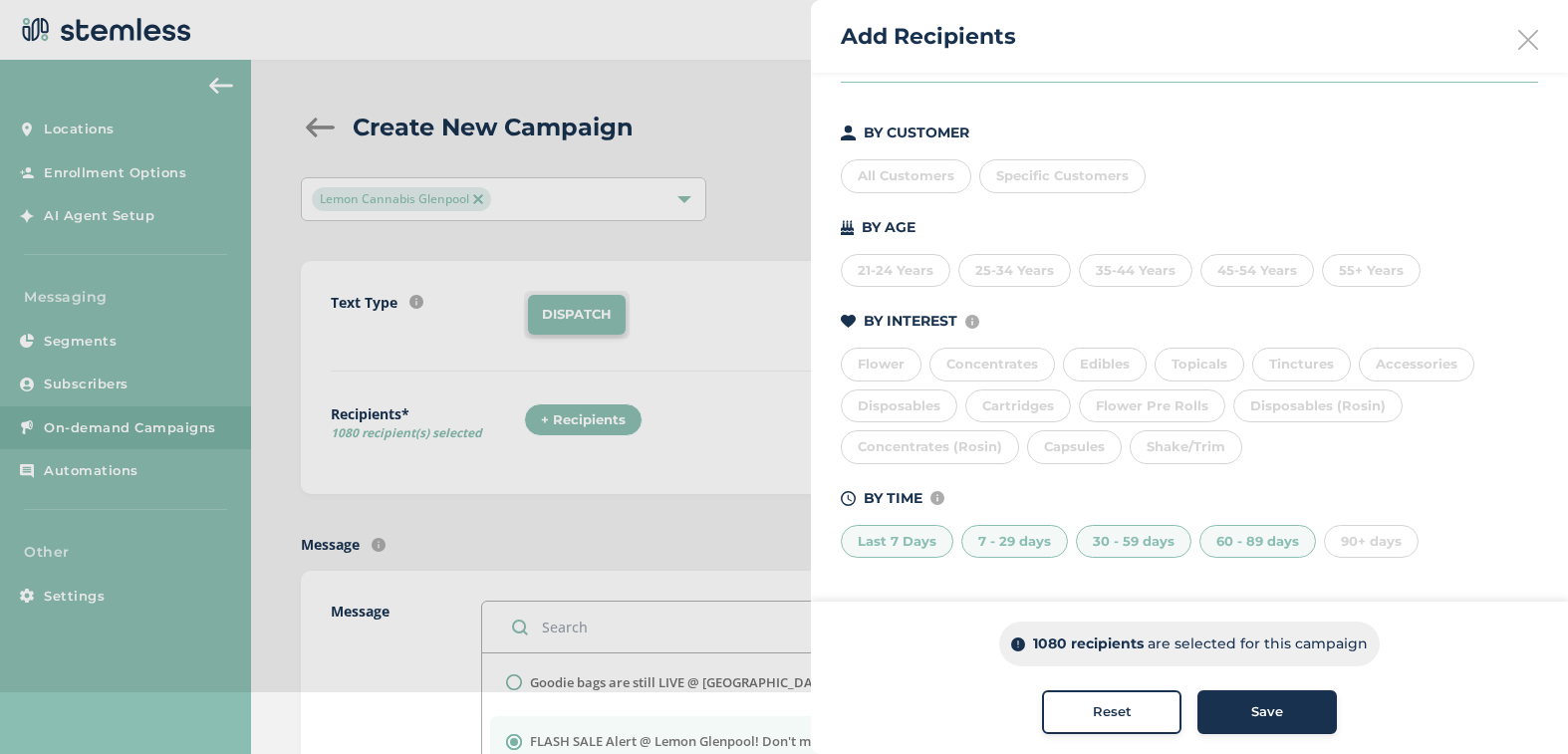
click at [1230, 709] on div "Save" at bounding box center [1267, 712] width 108 height 20
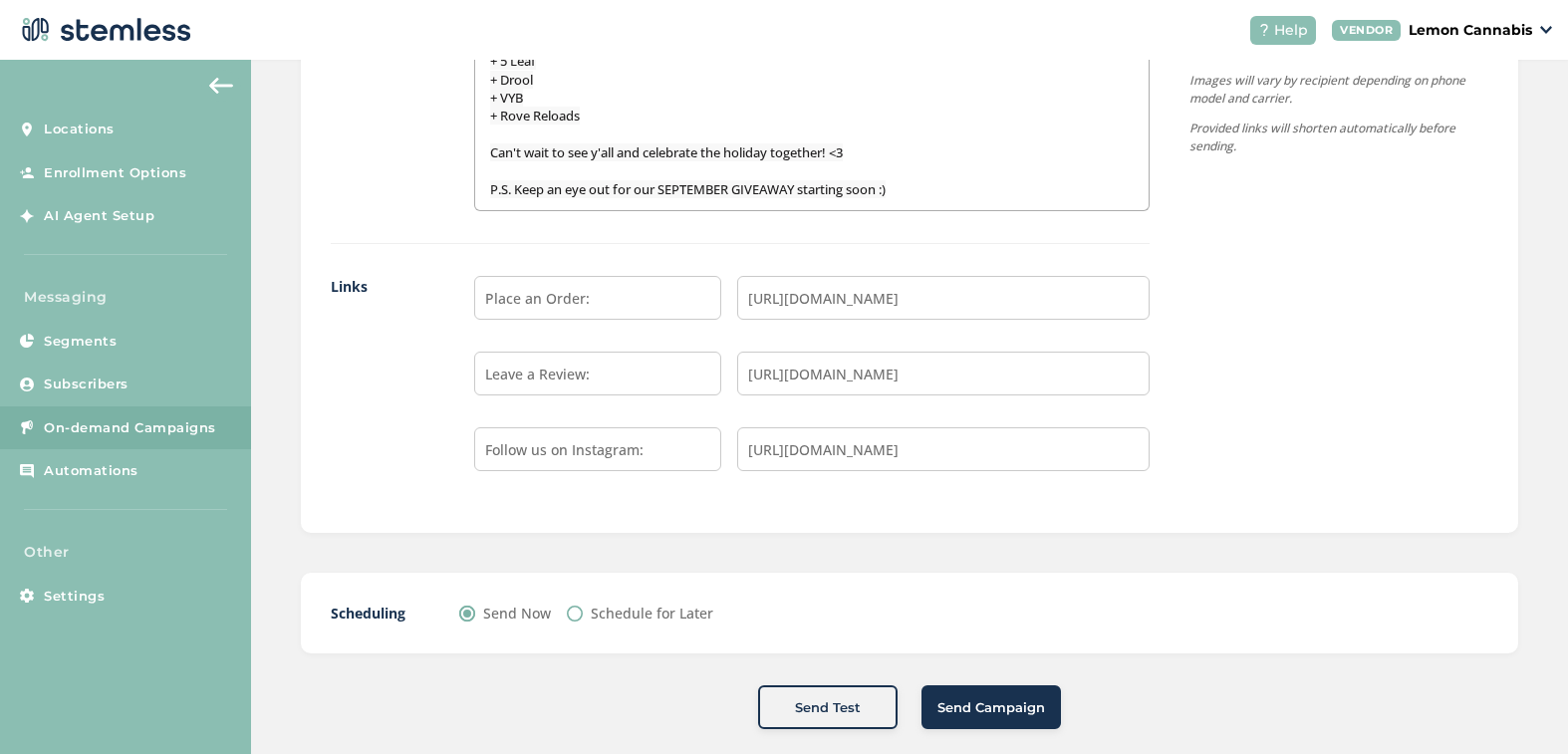
scroll to position [1597, 0]
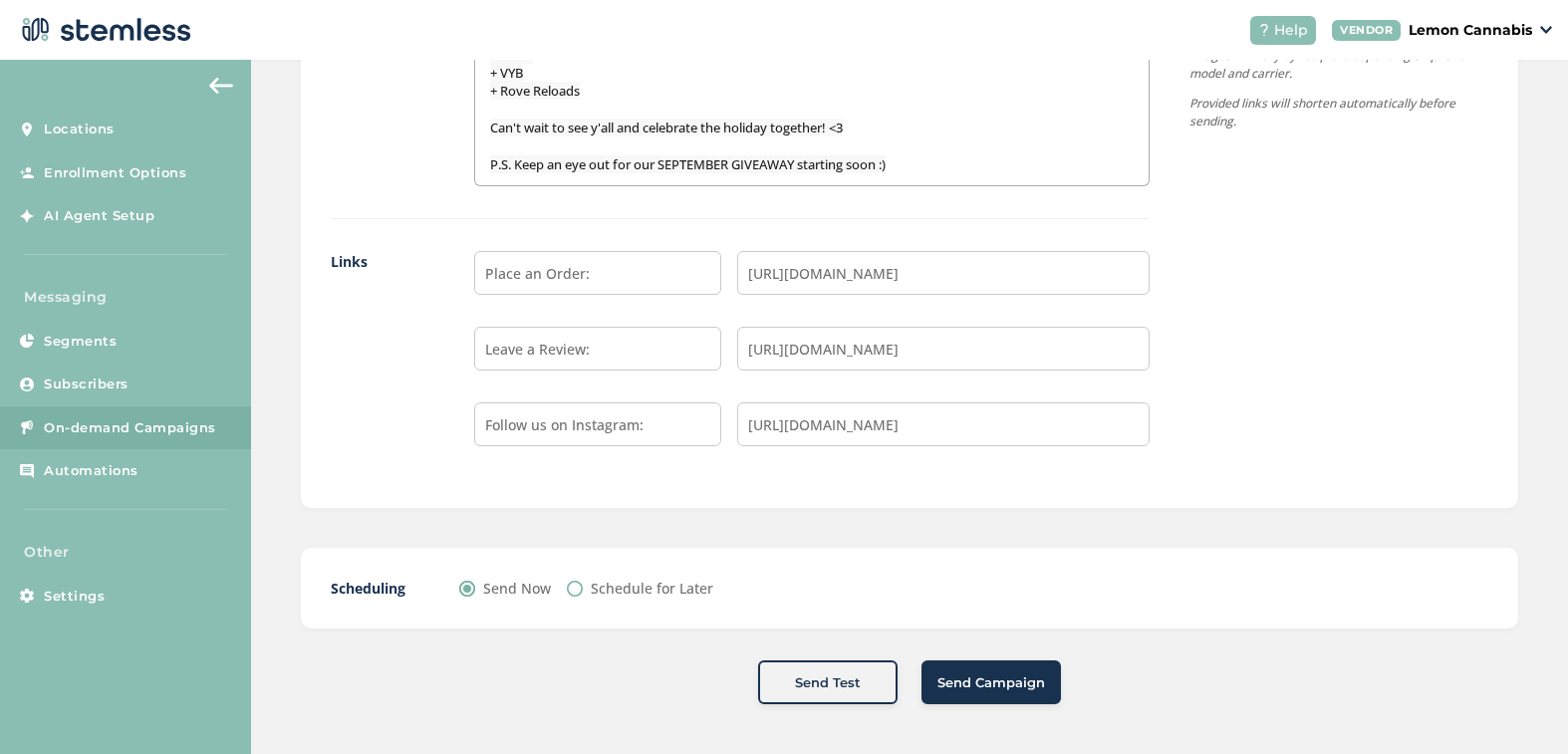
click at [982, 688] on span "Send Campaign" at bounding box center [991, 683] width 108 height 20
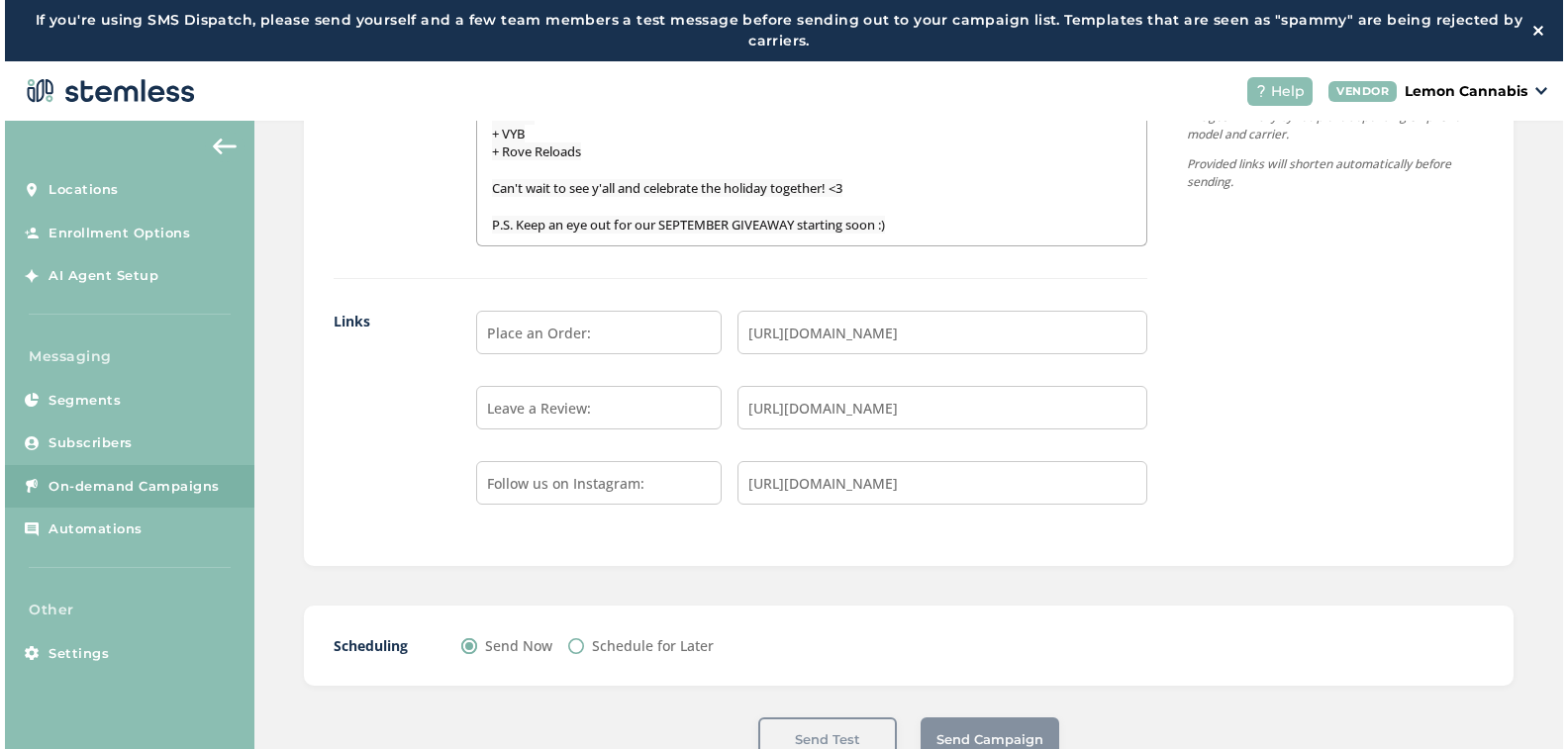
scroll to position [0, 0]
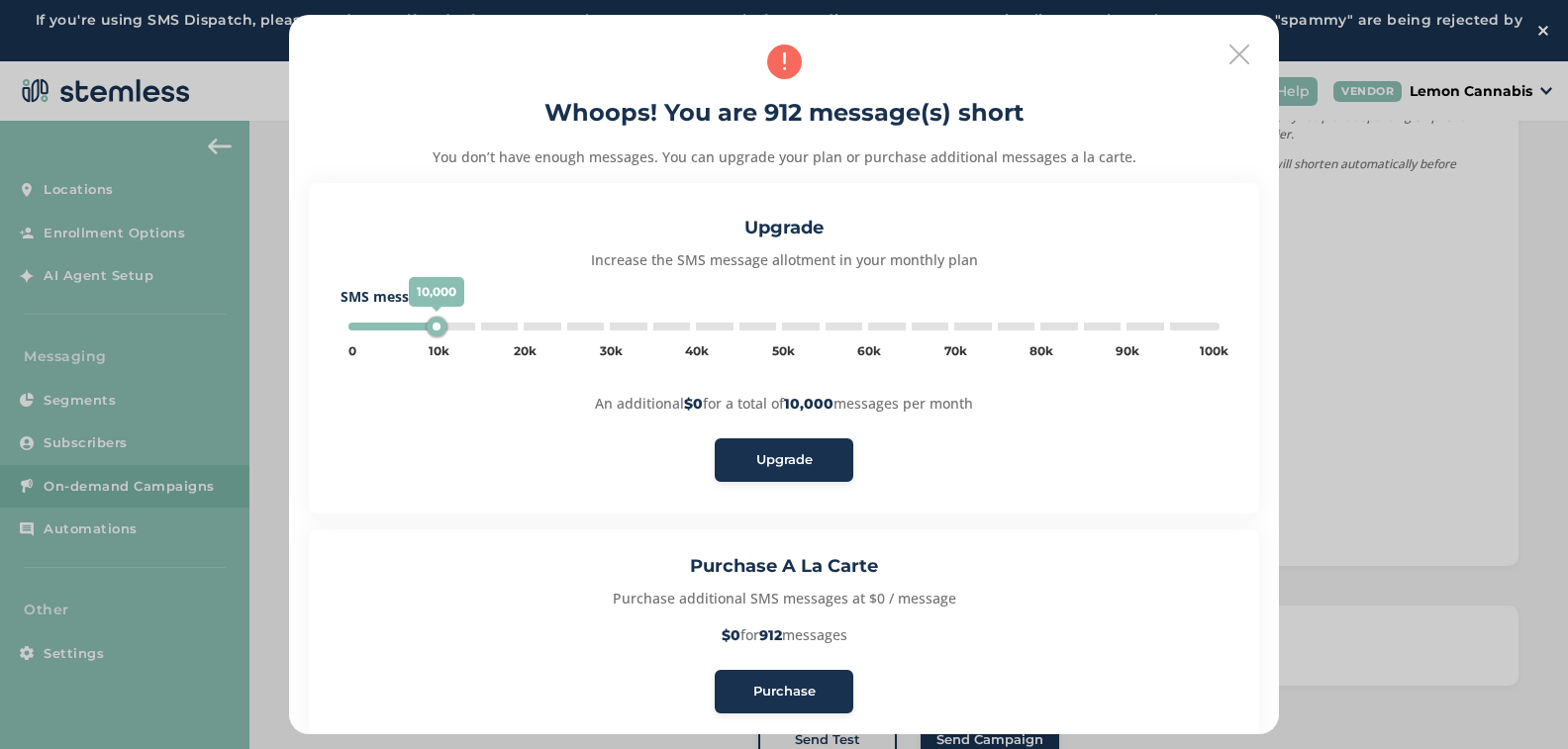
type input "5000"
click at [768, 691] on span "Purchase" at bounding box center [784, 692] width 62 height 20
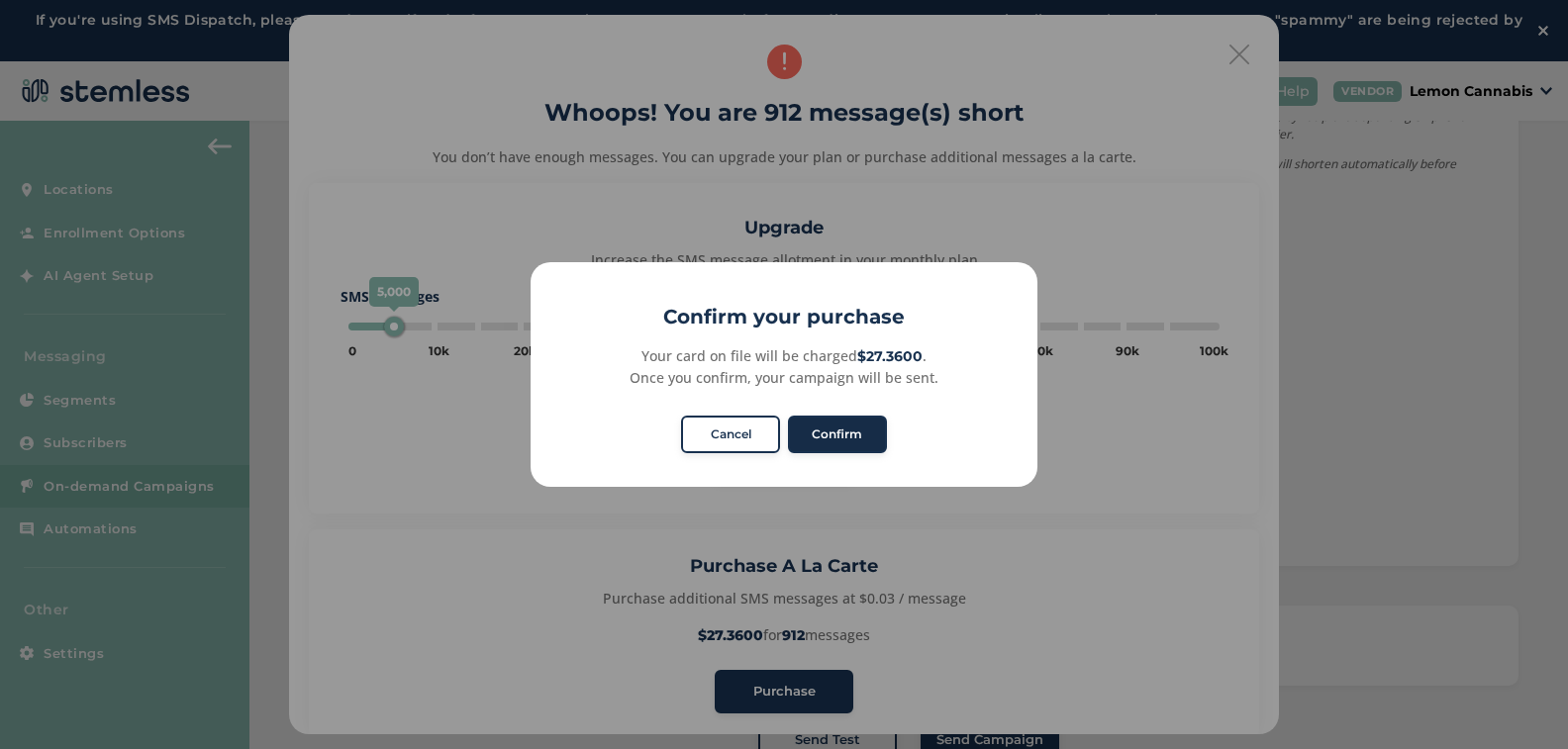
click at [843, 434] on button "Confirm" at bounding box center [837, 435] width 99 height 38
